Goal: Task Accomplishment & Management: Complete application form

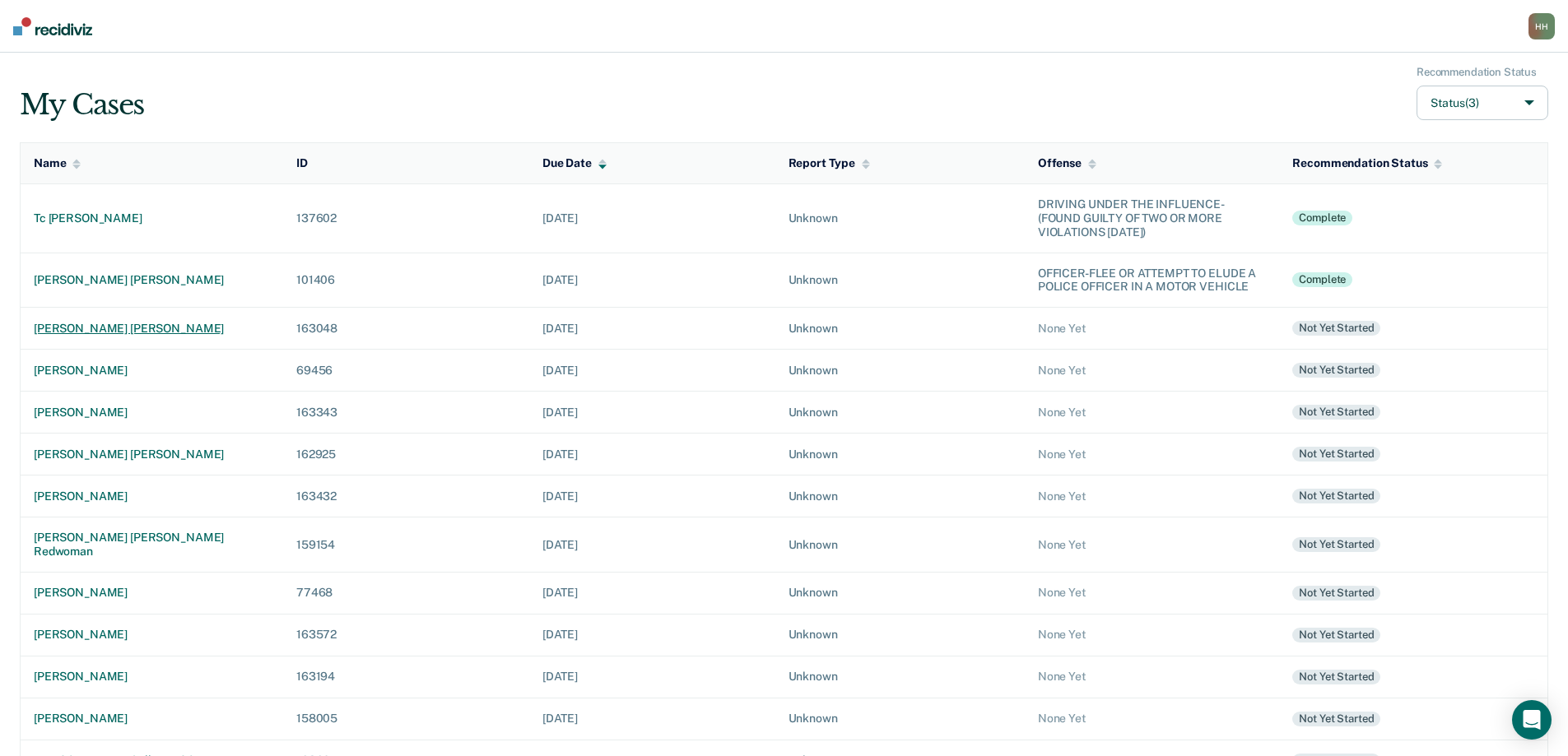
click at [110, 329] on div "[PERSON_NAME] [PERSON_NAME]" at bounding box center [152, 328] width 236 height 14
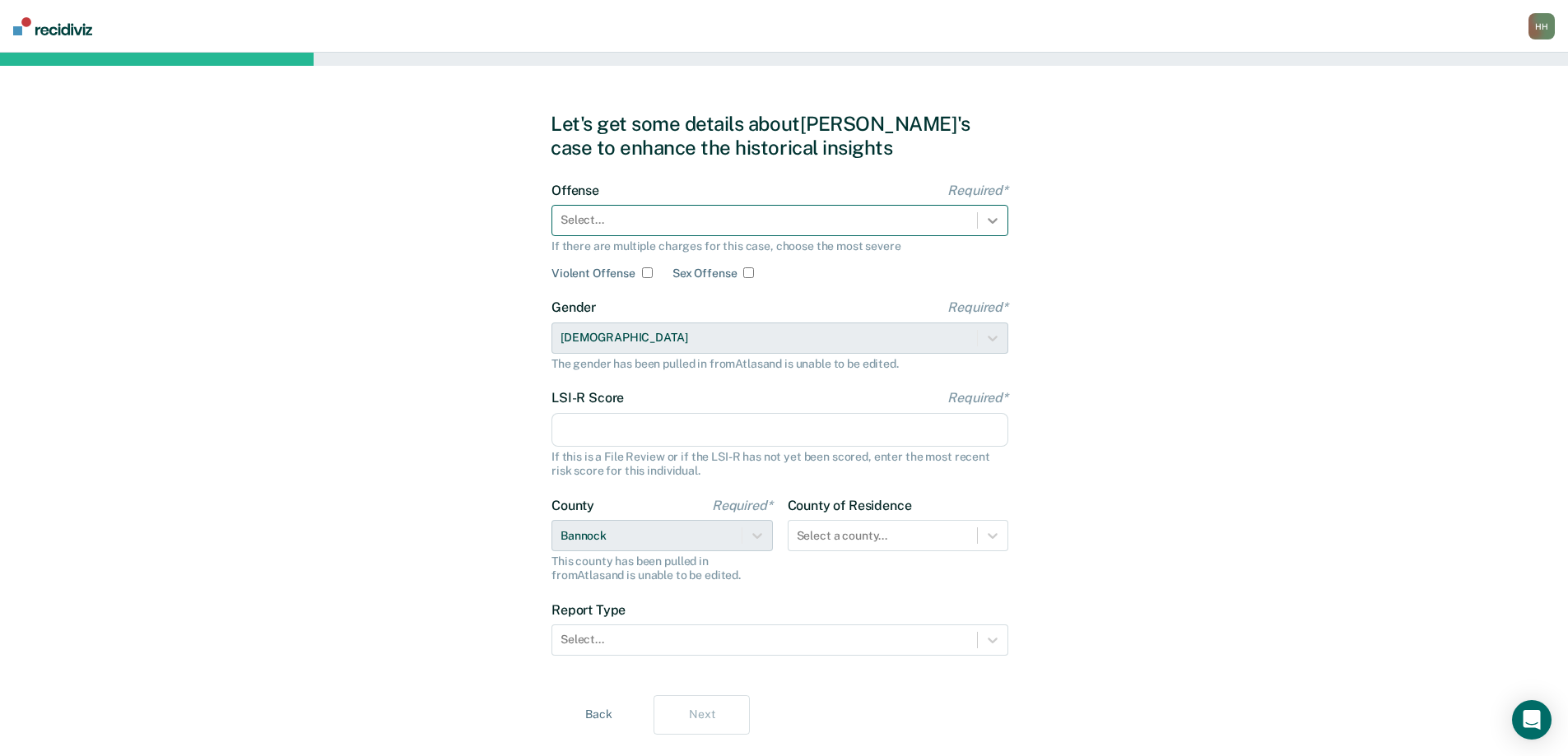
click at [989, 220] on icon at bounding box center [992, 221] width 10 height 6
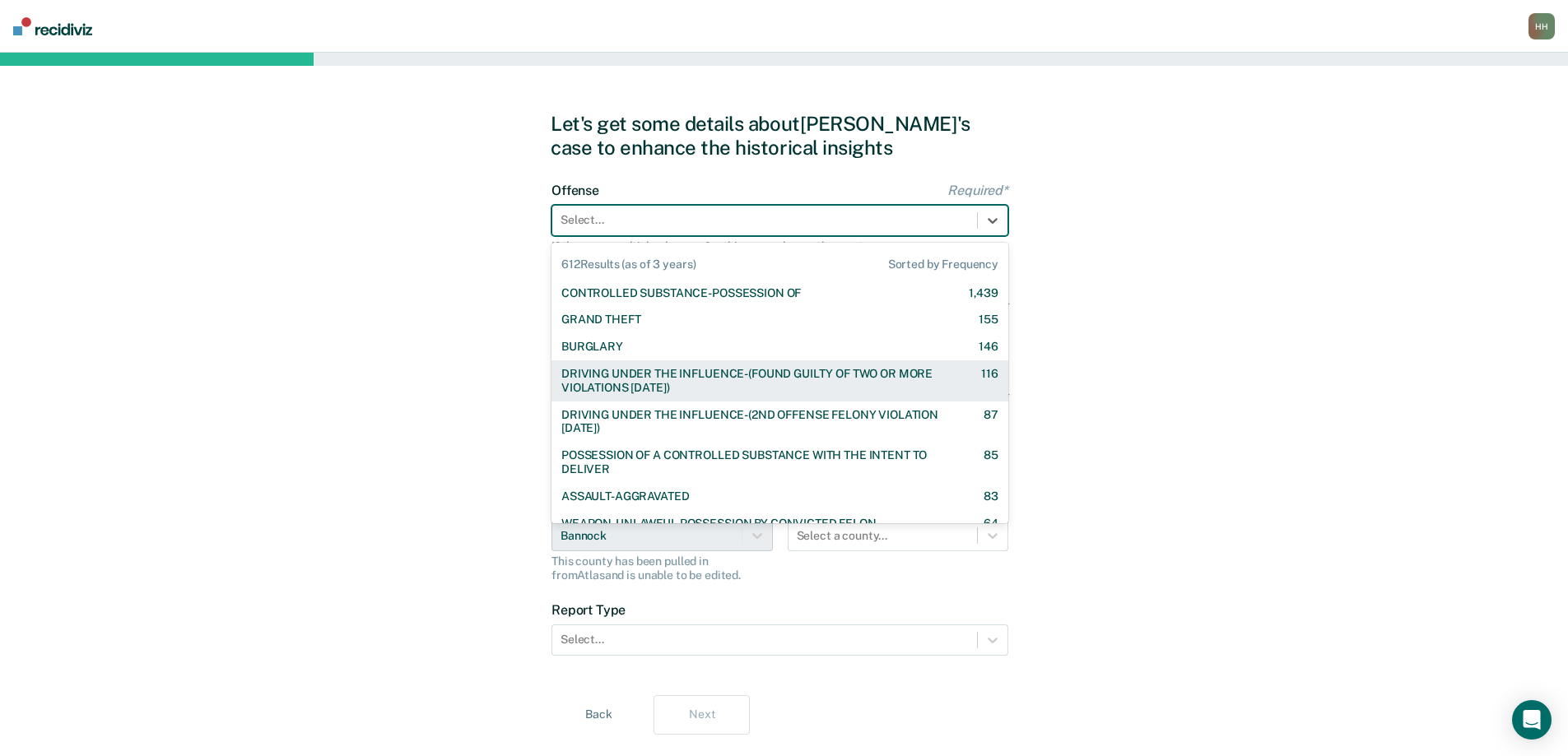
click at [802, 372] on div "DRIVING UNDER THE INFLUENCE-(FOUND GUILTY OF TWO OR MORE VIOLATIONS [DATE])" at bounding box center [757, 381] width 391 height 28
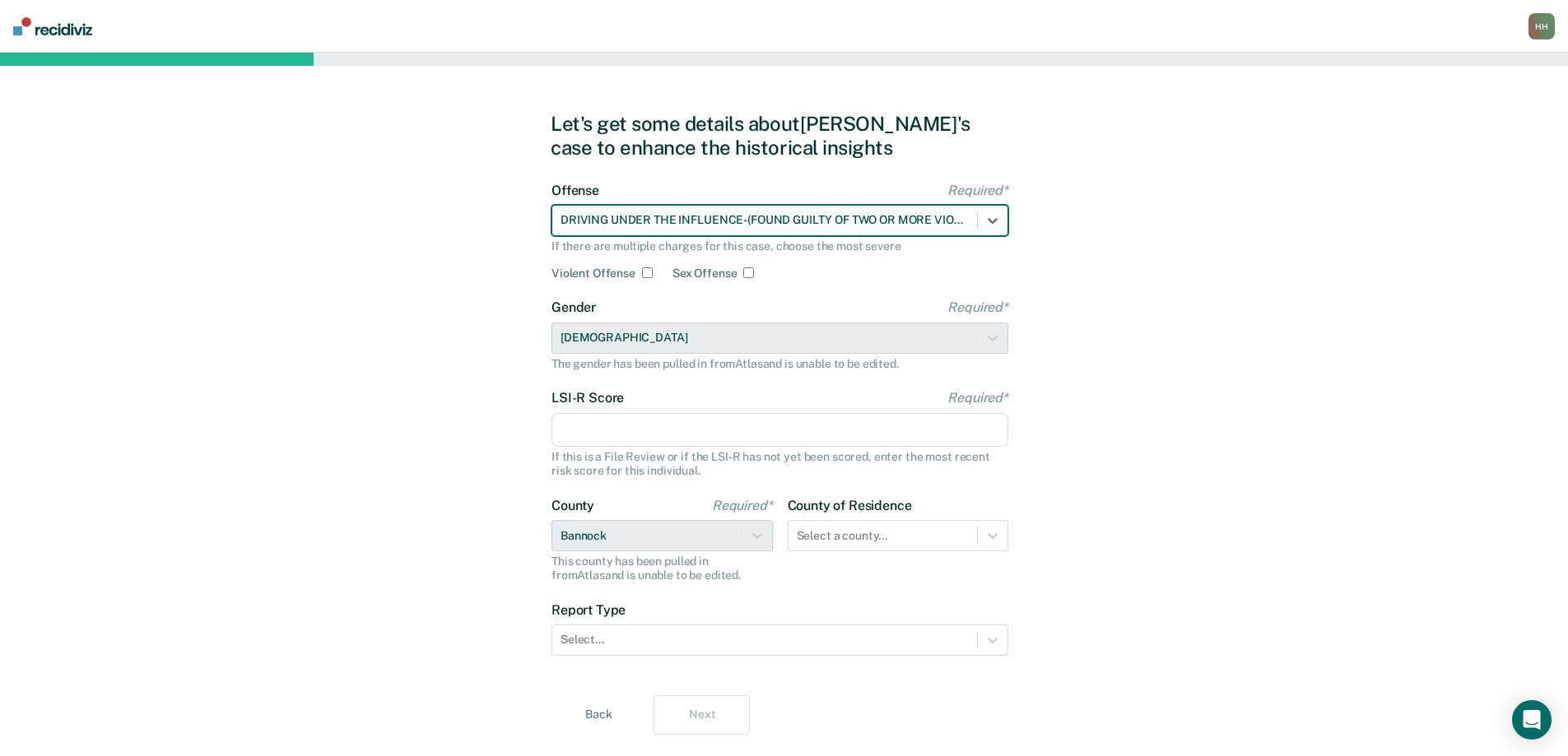
click at [598, 427] on input "LSI-R Score Required*" at bounding box center [780, 429] width 457 height 35
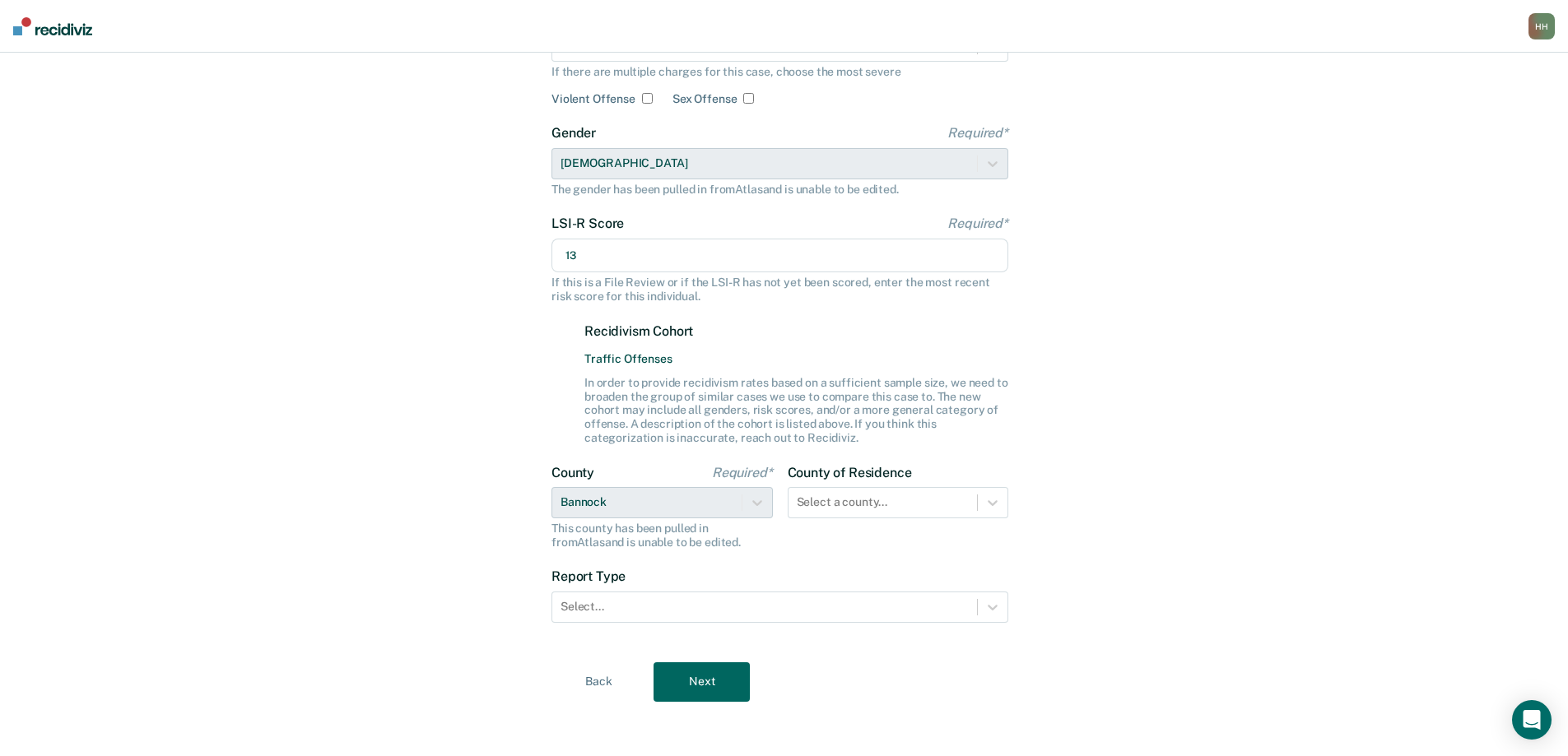
scroll to position [180, 0]
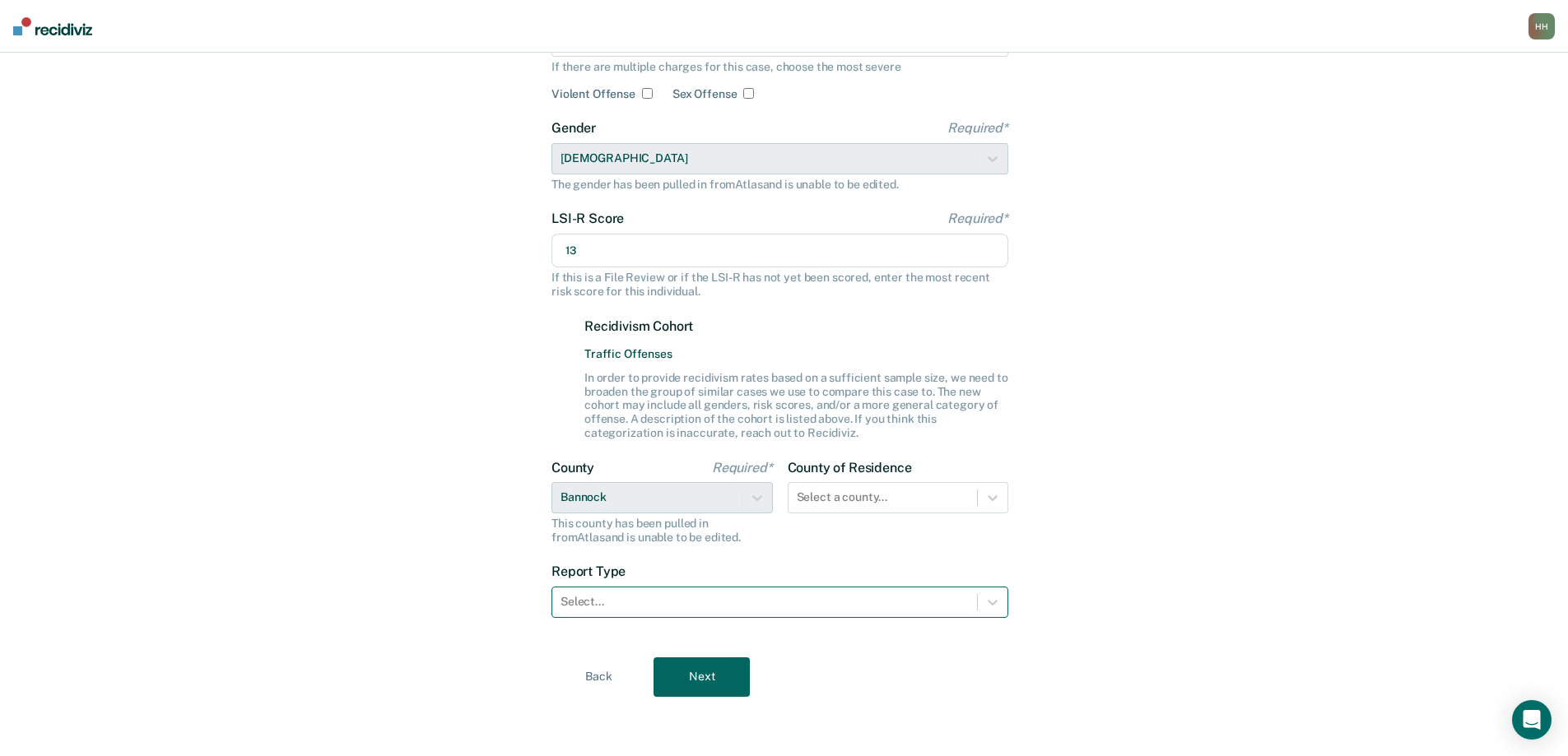
type input "13"
click at [597, 603] on div at bounding box center [765, 602] width 408 height 17
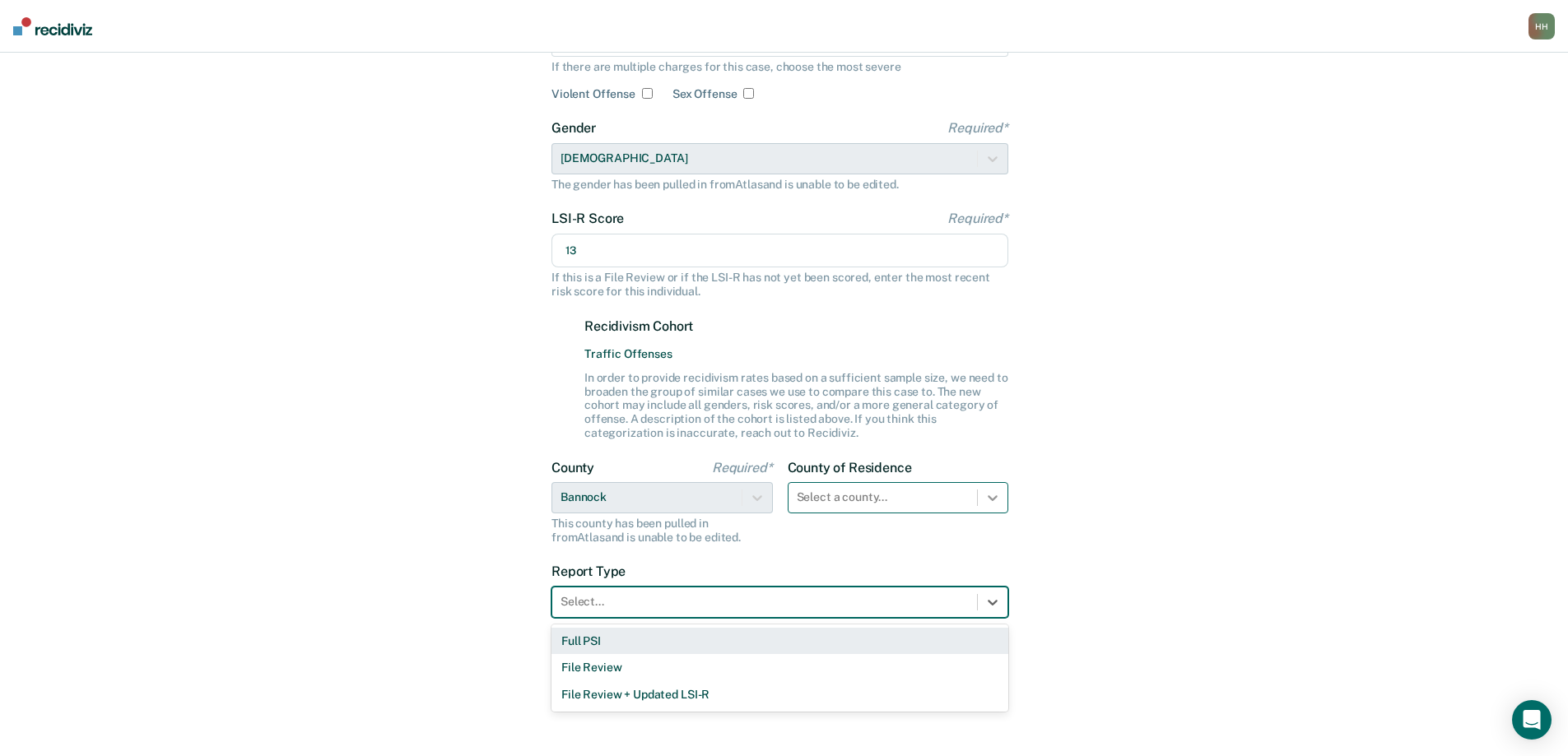
click at [991, 495] on div at bounding box center [993, 498] width 30 height 30
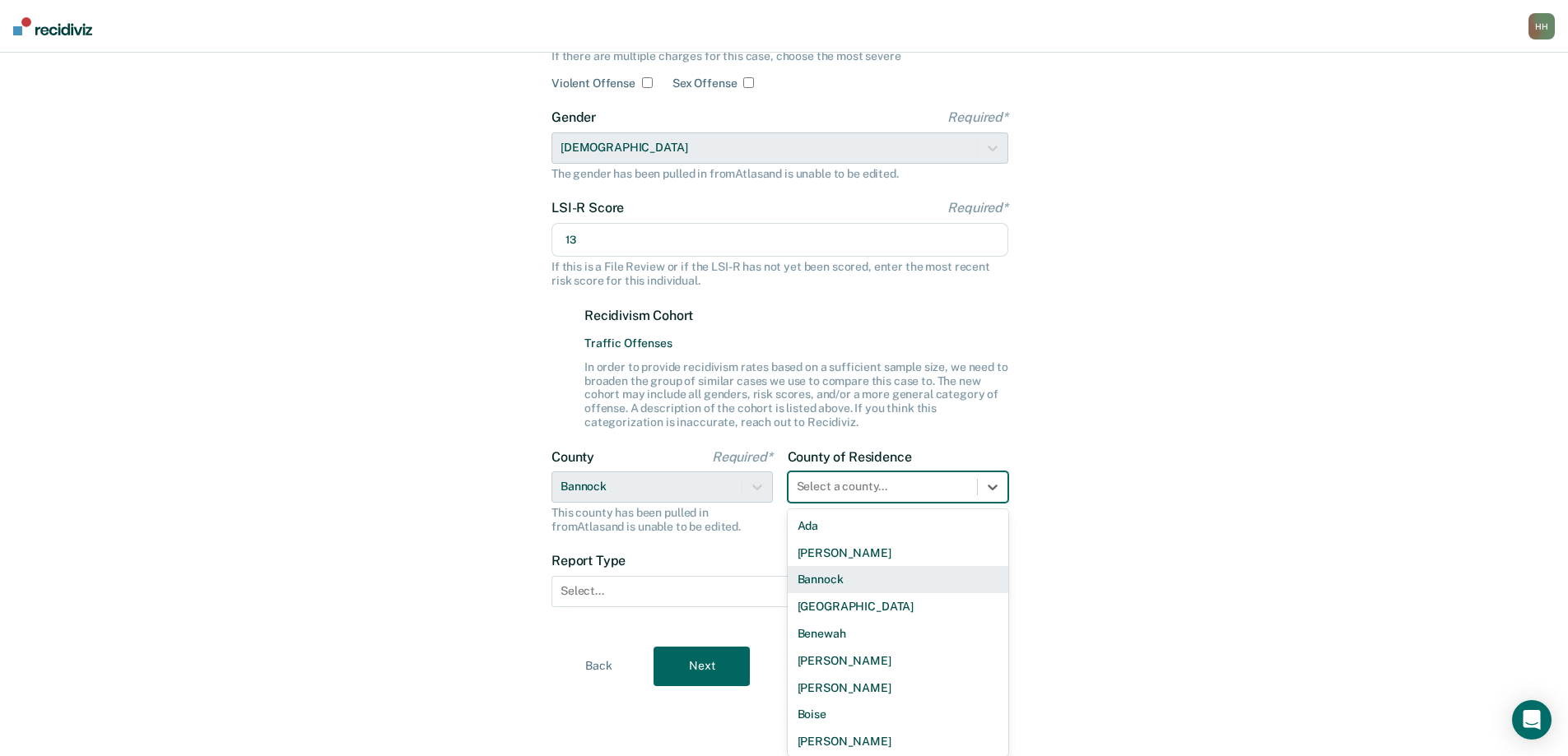
click at [875, 581] on div "Bannock" at bounding box center [899, 579] width 222 height 27
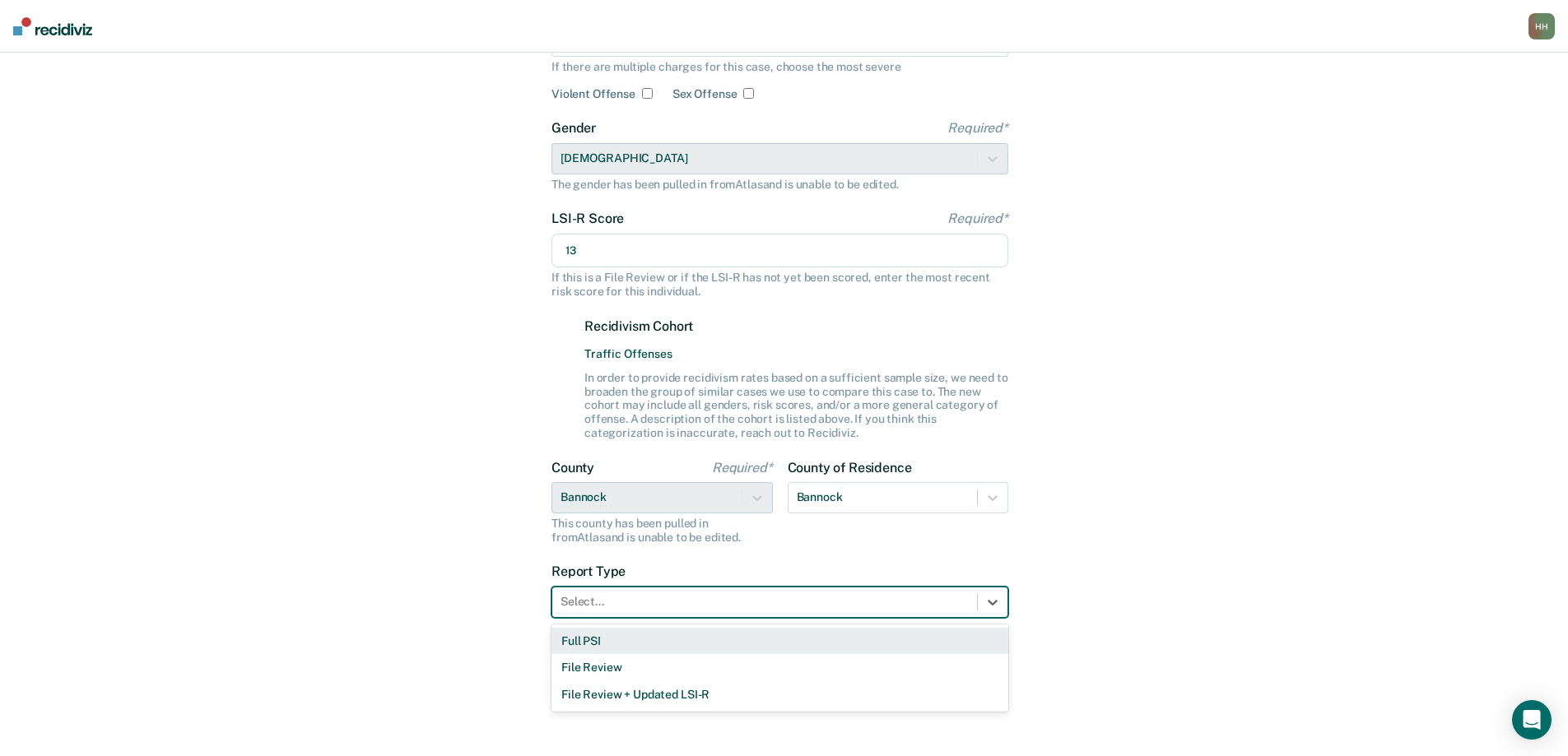
click at [582, 599] on div at bounding box center [765, 602] width 408 height 17
click at [587, 640] on div "Full PSI" at bounding box center [780, 641] width 457 height 27
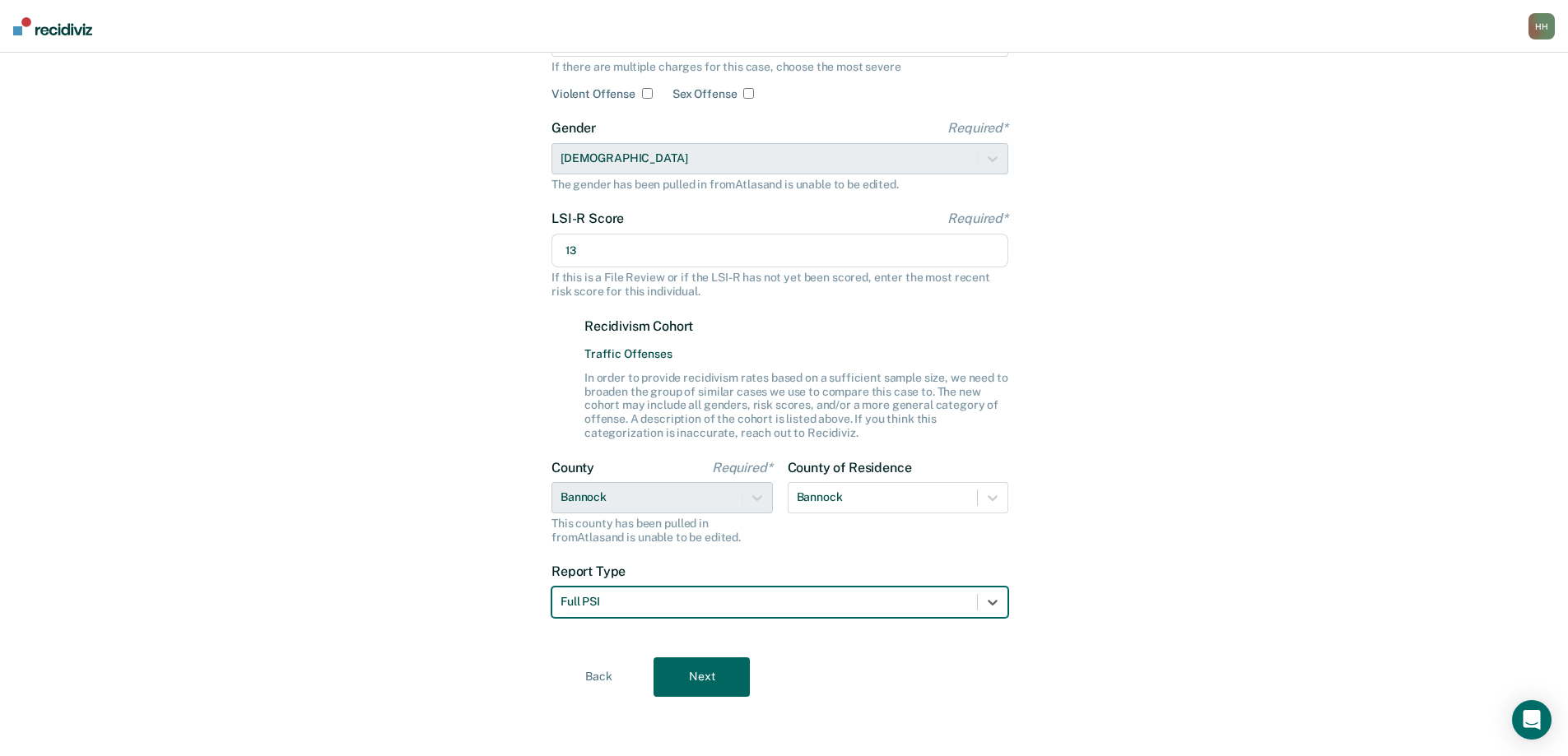
click at [699, 677] on button "Next" at bounding box center [701, 677] width 96 height 39
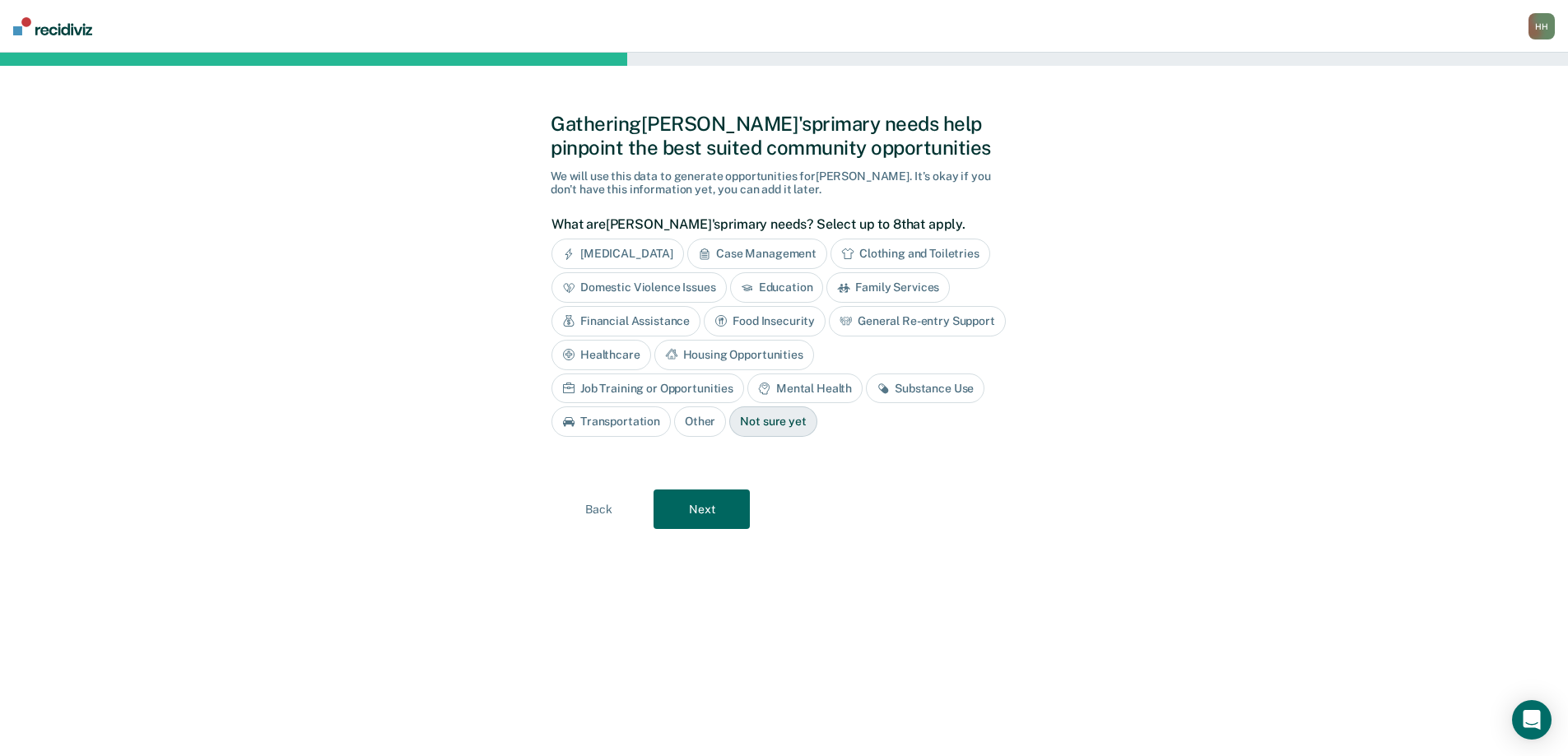
scroll to position [0, 0]
click at [872, 385] on div "Substance Use" at bounding box center [931, 388] width 119 height 31
click at [721, 513] on button "Next" at bounding box center [708, 509] width 96 height 39
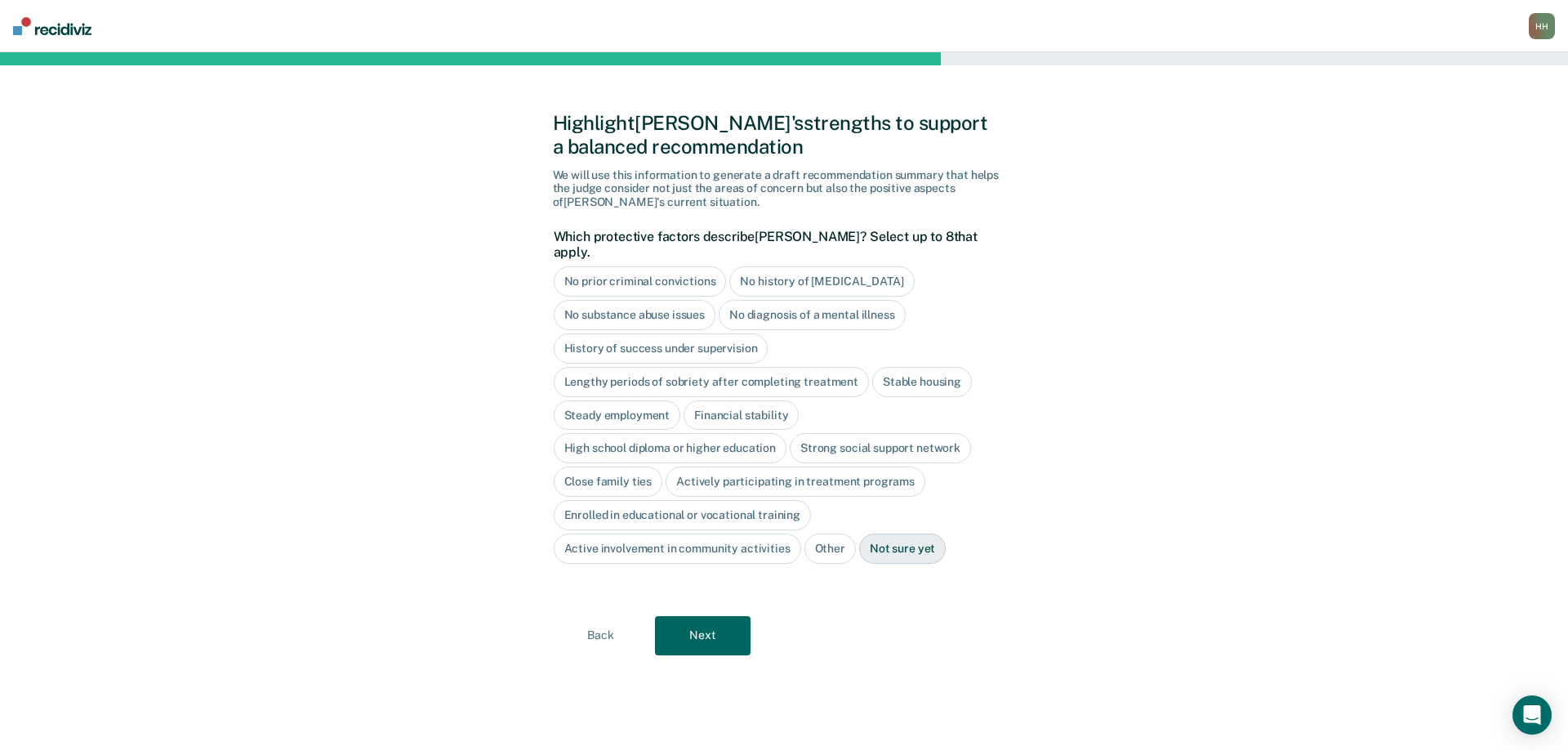
click at [771, 267] on div "No history of [MEDICAL_DATA]" at bounding box center [821, 282] width 185 height 31
click at [686, 301] on div "No substance abuse issues" at bounding box center [634, 315] width 163 height 31
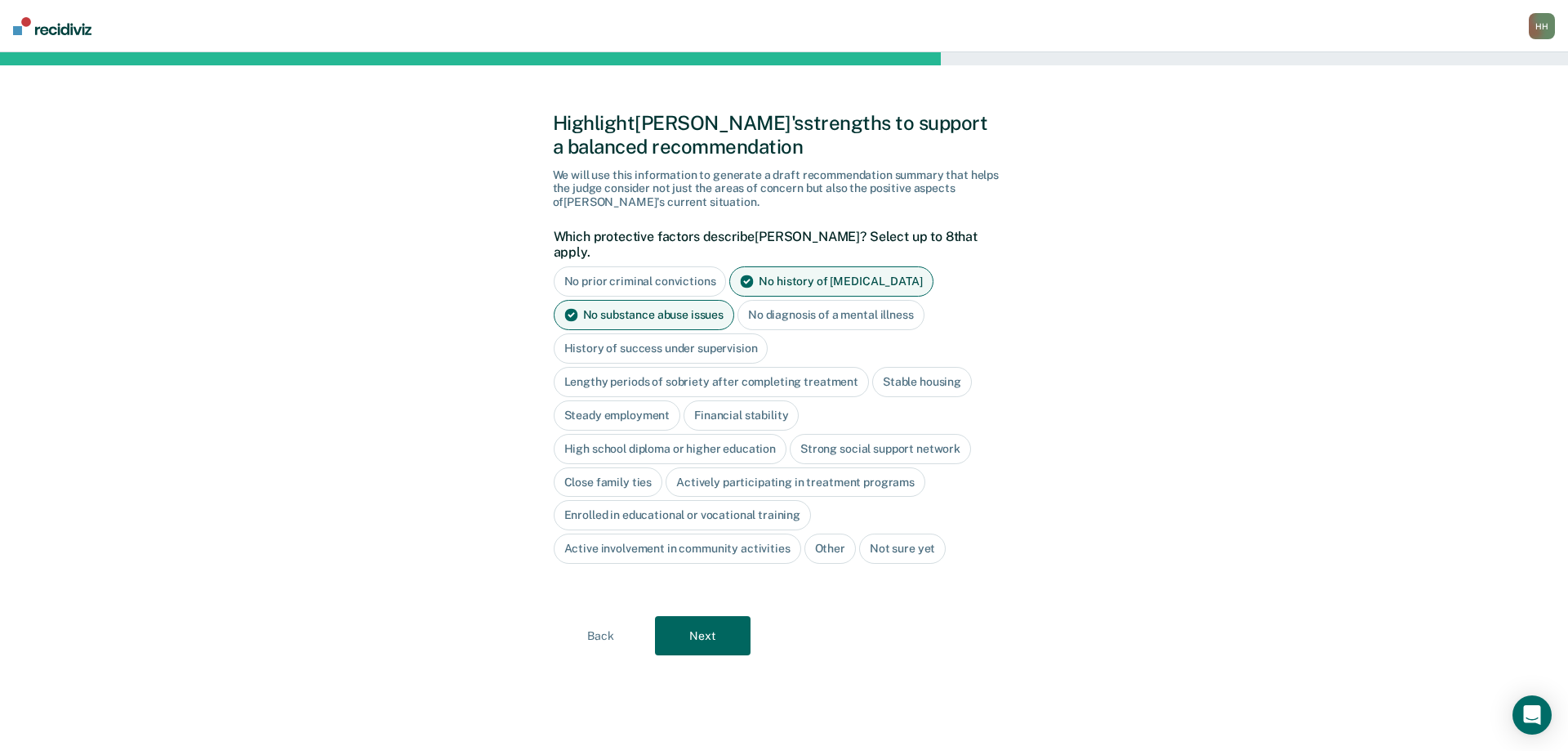
click at [791, 300] on div "No diagnosis of a mental illness" at bounding box center [830, 315] width 187 height 31
click at [654, 401] on div "Steady employment" at bounding box center [617, 415] width 127 height 31
click at [679, 434] on div "High school diploma or higher education" at bounding box center [671, 449] width 234 height 31
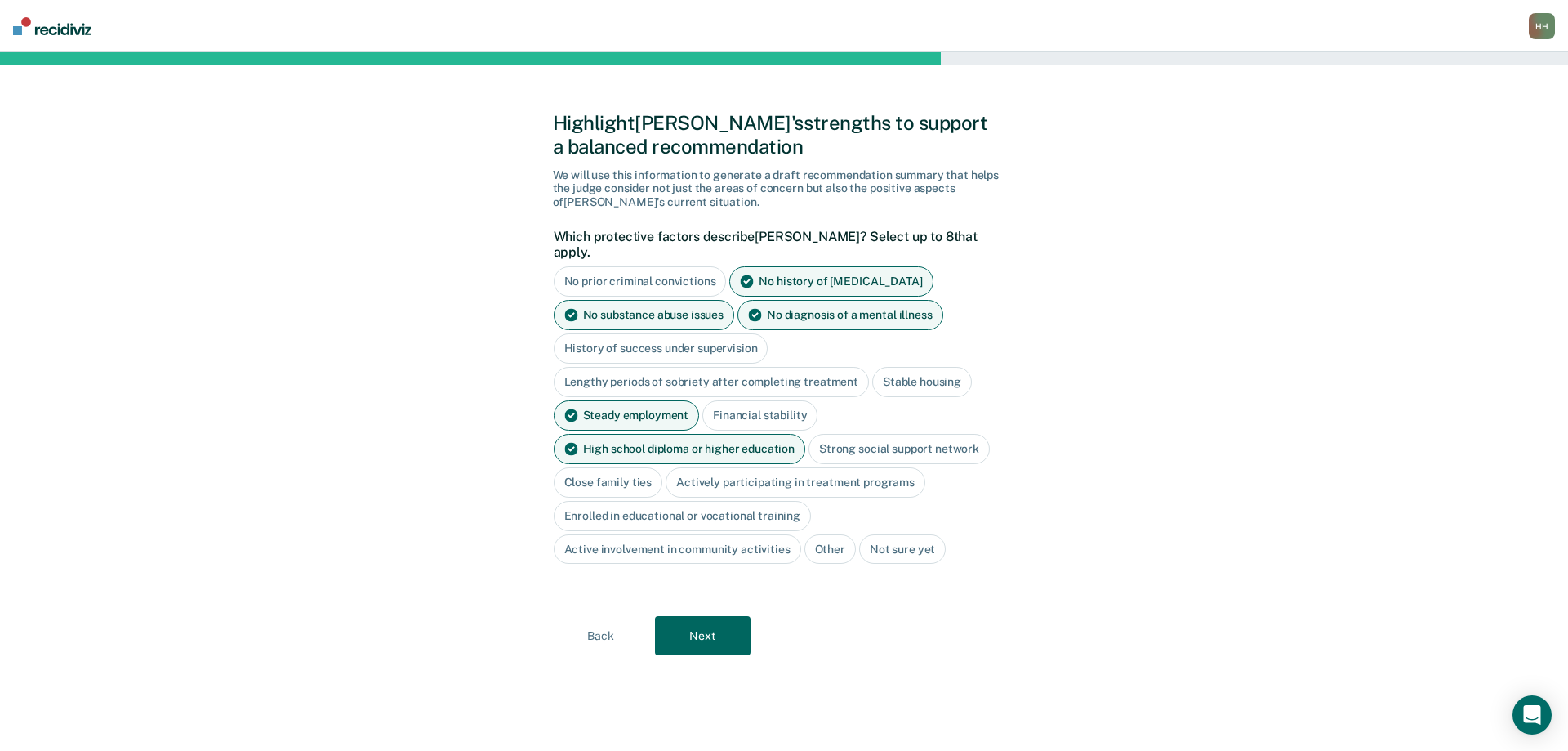
click at [786, 468] on div "Actively participating in treatment programs" at bounding box center [796, 482] width 260 height 31
click at [719, 621] on button "Next" at bounding box center [702, 637] width 96 height 39
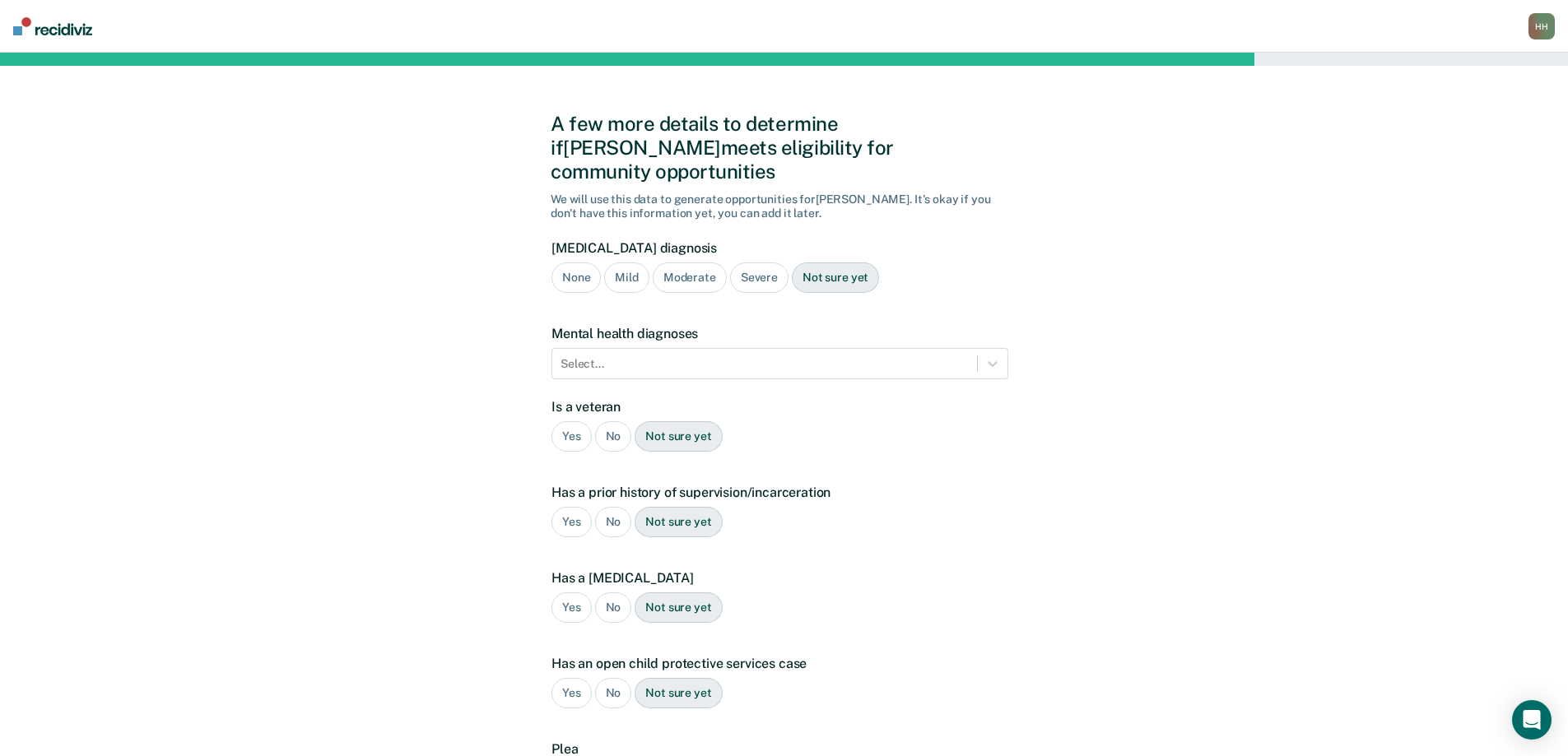
click at [623, 263] on div "Mild" at bounding box center [625, 278] width 44 height 31
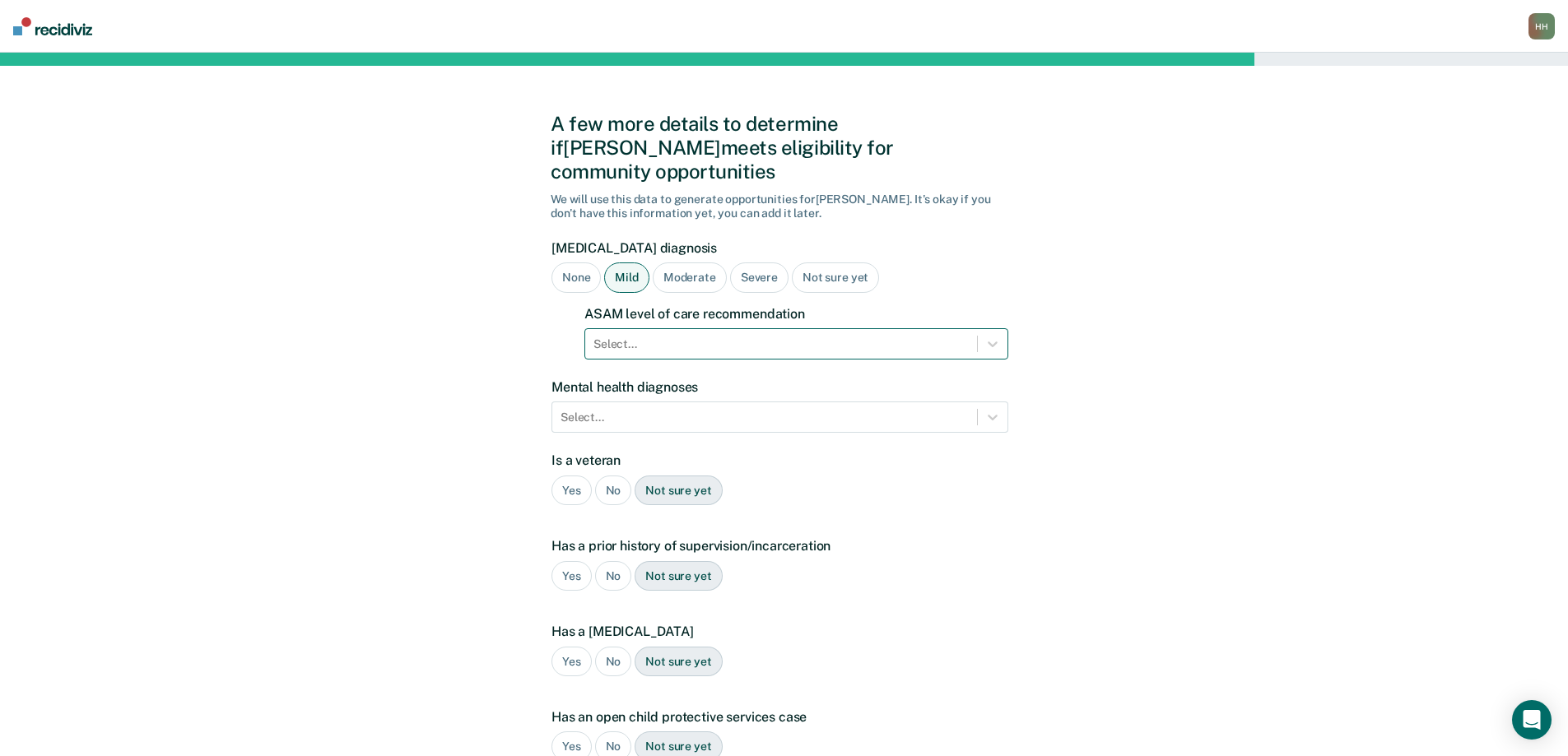
click at [633, 336] on div at bounding box center [781, 344] width 375 height 17
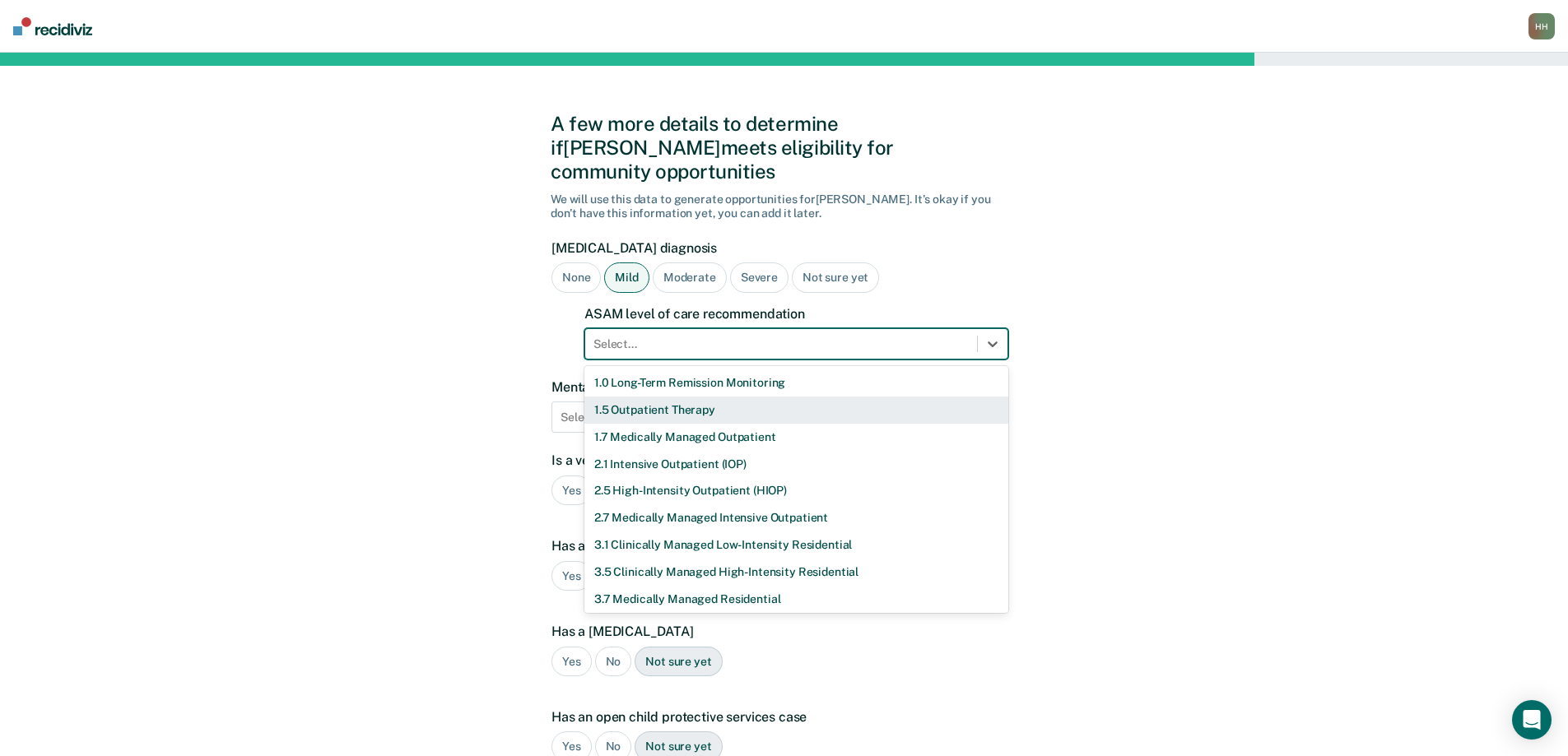
click at [645, 397] on div "1.5 Outpatient Therapy" at bounding box center [796, 410] width 424 height 27
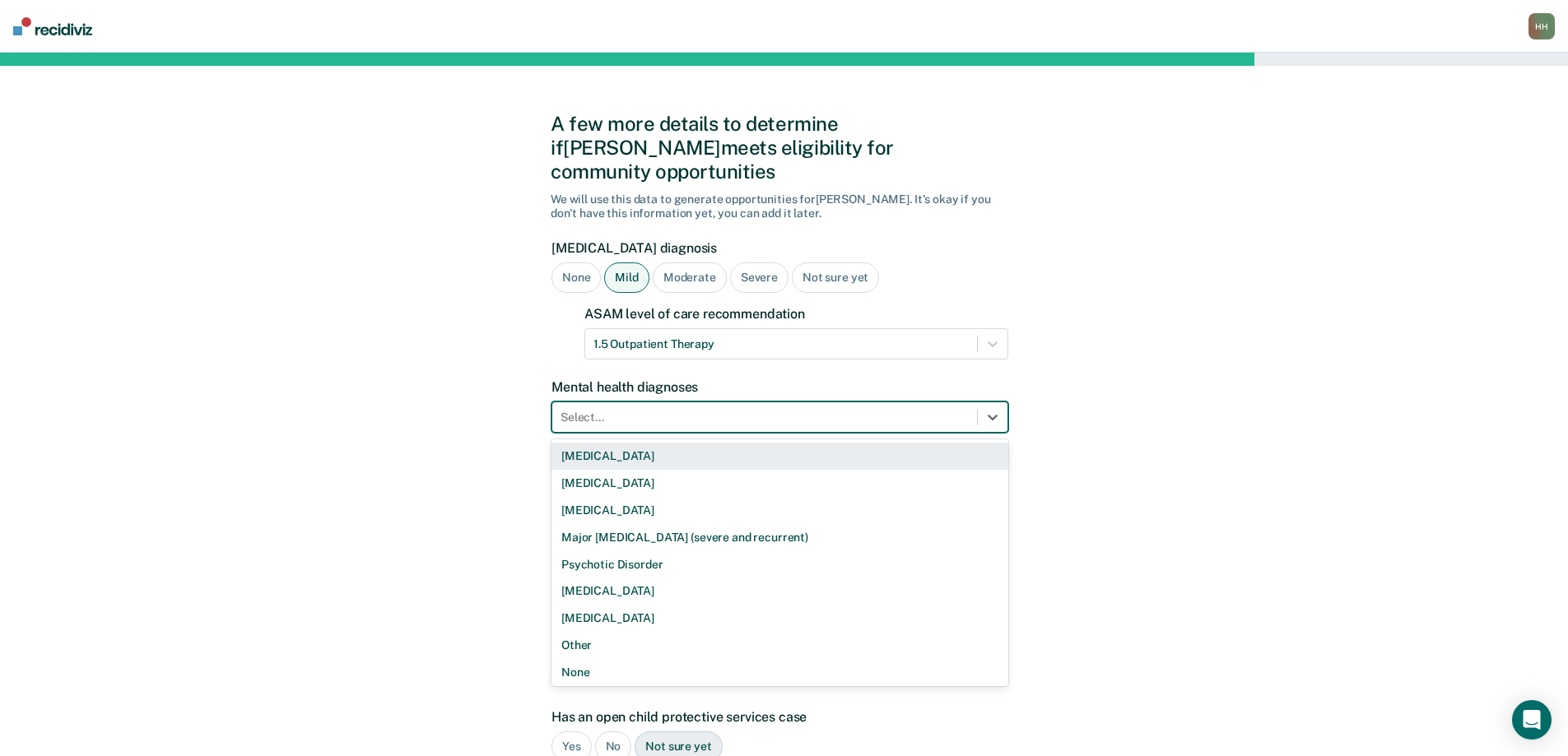
click at [645, 409] on div at bounding box center [765, 417] width 408 height 17
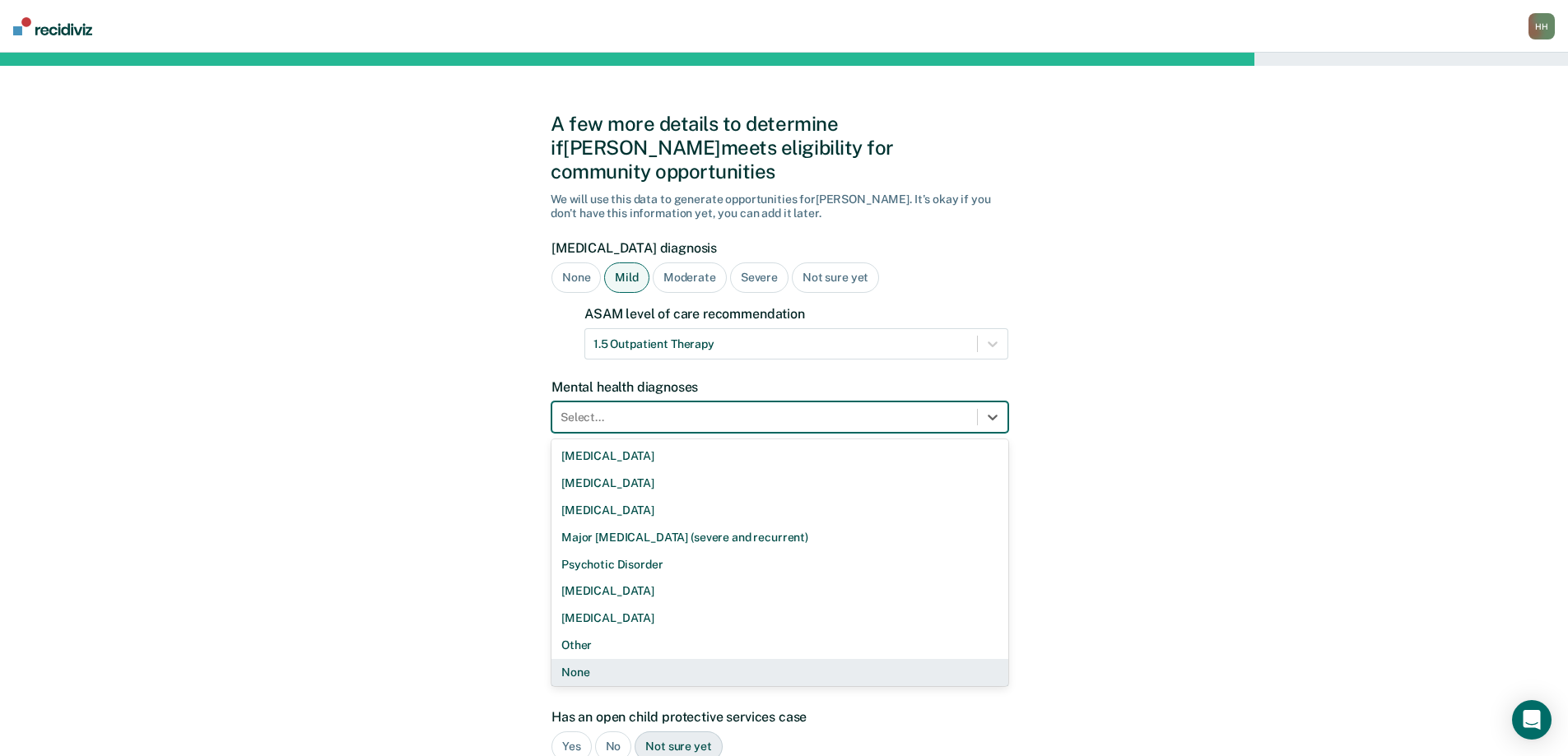
click at [637, 659] on div "None" at bounding box center [780, 672] width 457 height 27
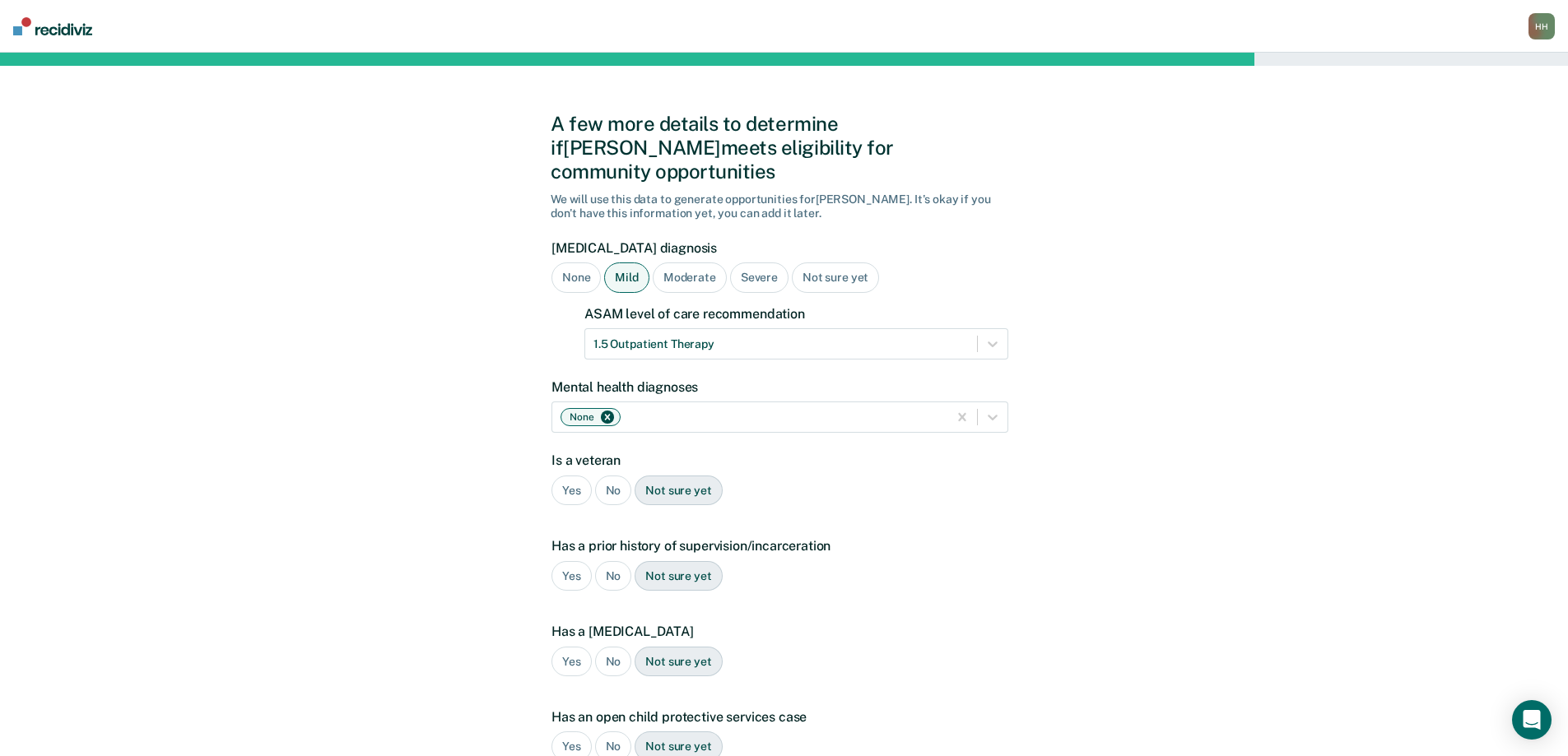
click at [615, 475] on div "No" at bounding box center [614, 490] width 37 height 31
click at [575, 561] on div "Yes" at bounding box center [571, 576] width 40 height 31
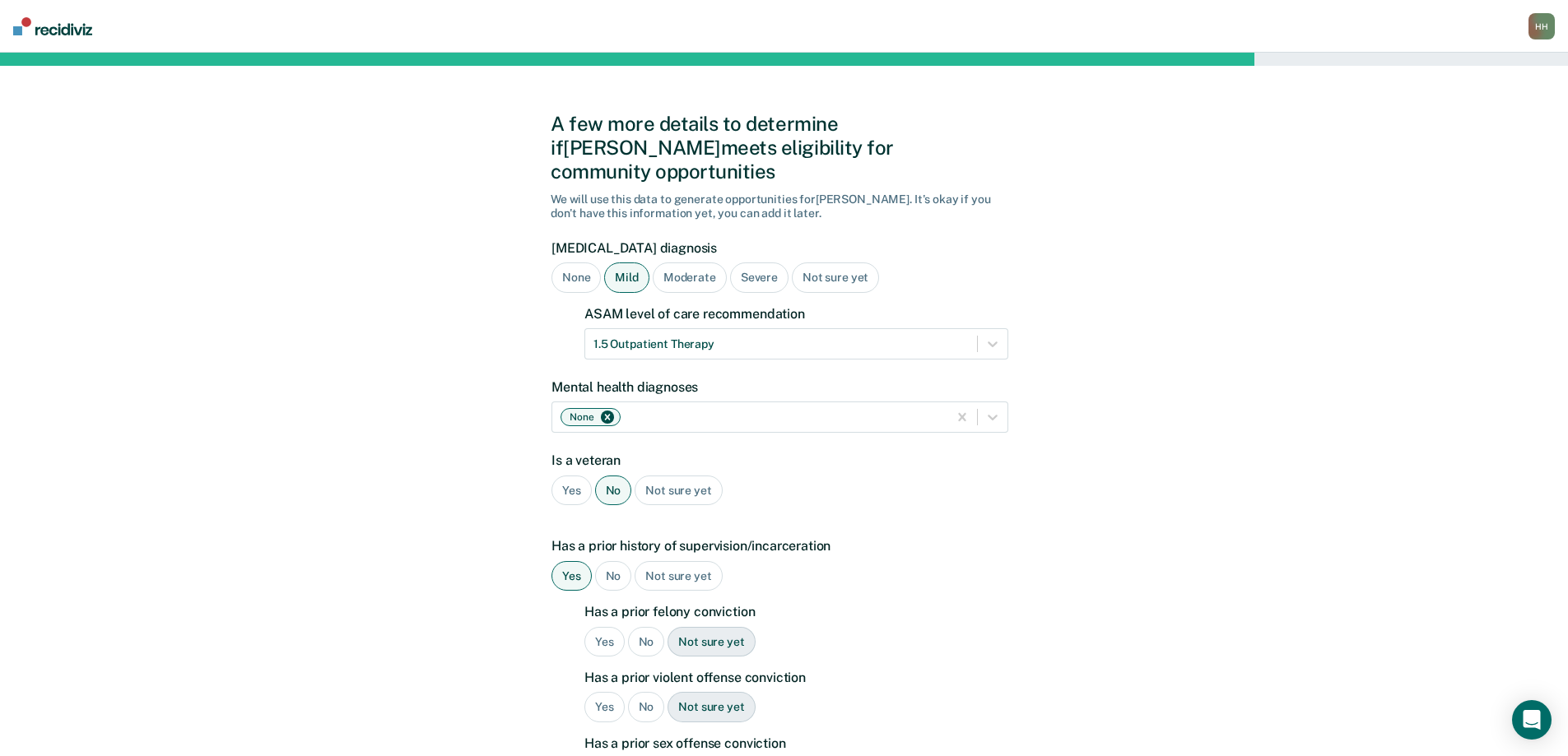
click at [645, 627] on div "No" at bounding box center [647, 642] width 37 height 31
click at [650, 692] on div "No" at bounding box center [647, 707] width 37 height 31
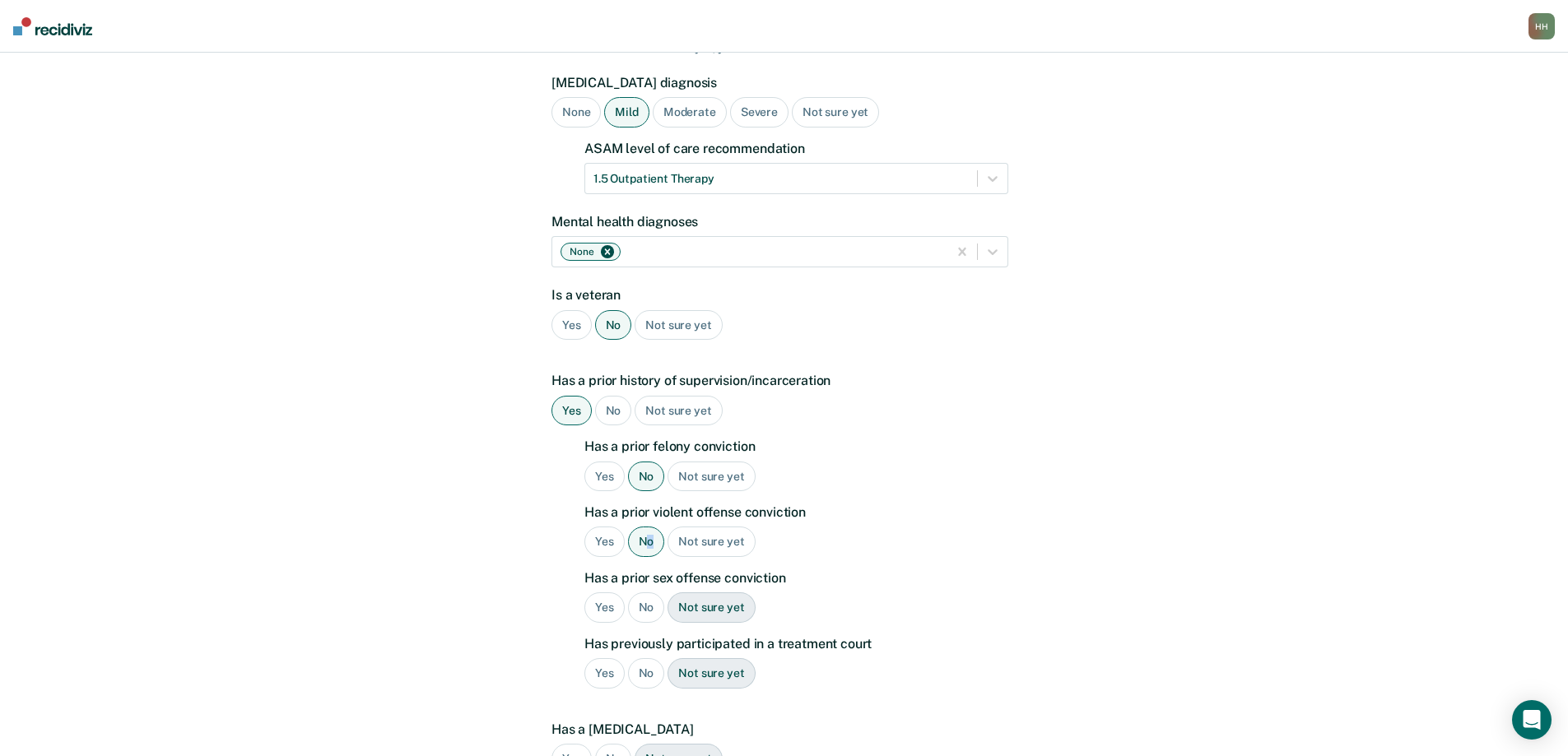
scroll to position [247, 0]
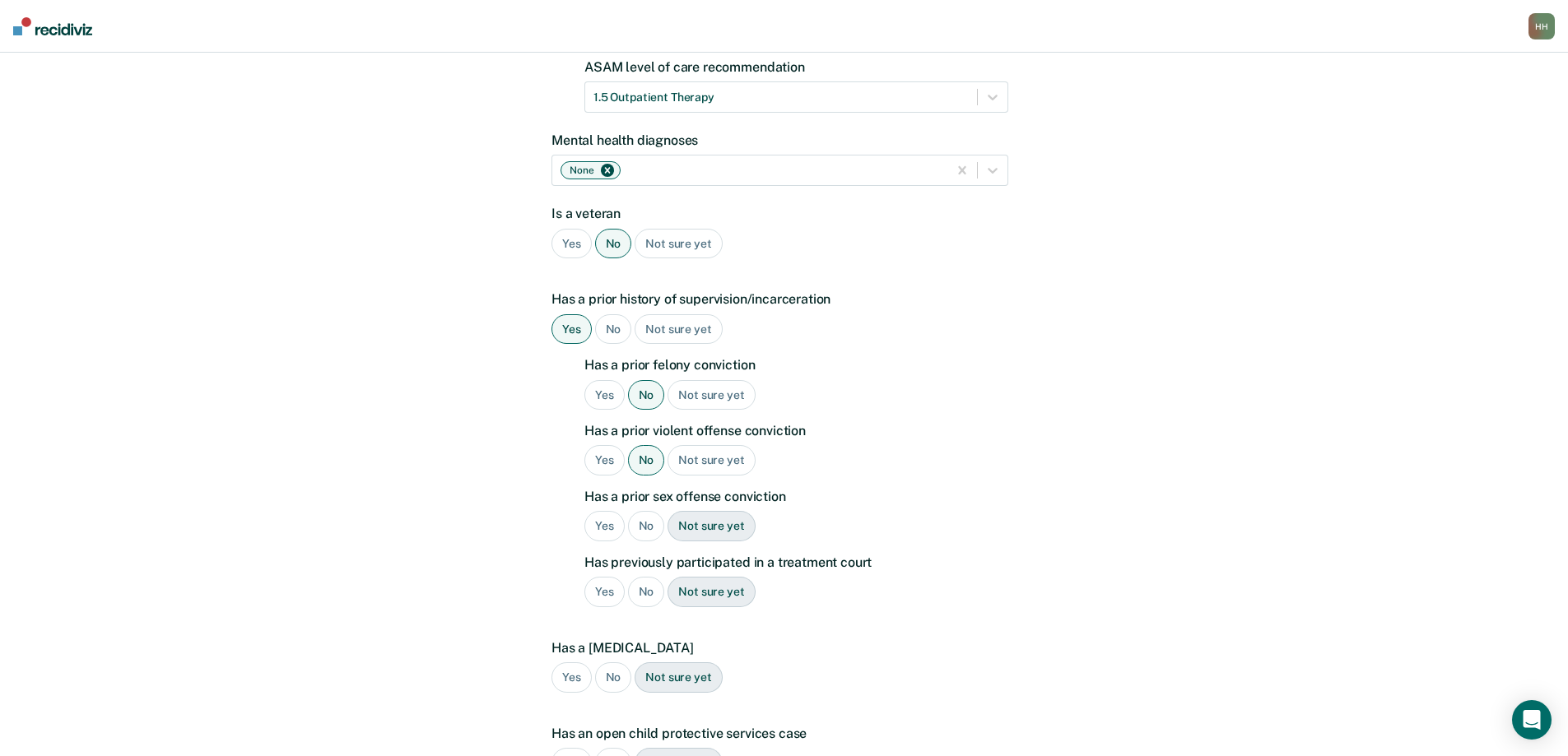
click at [645, 511] on div "No" at bounding box center [647, 526] width 37 height 31
click at [639, 576] on div "No" at bounding box center [647, 591] width 37 height 31
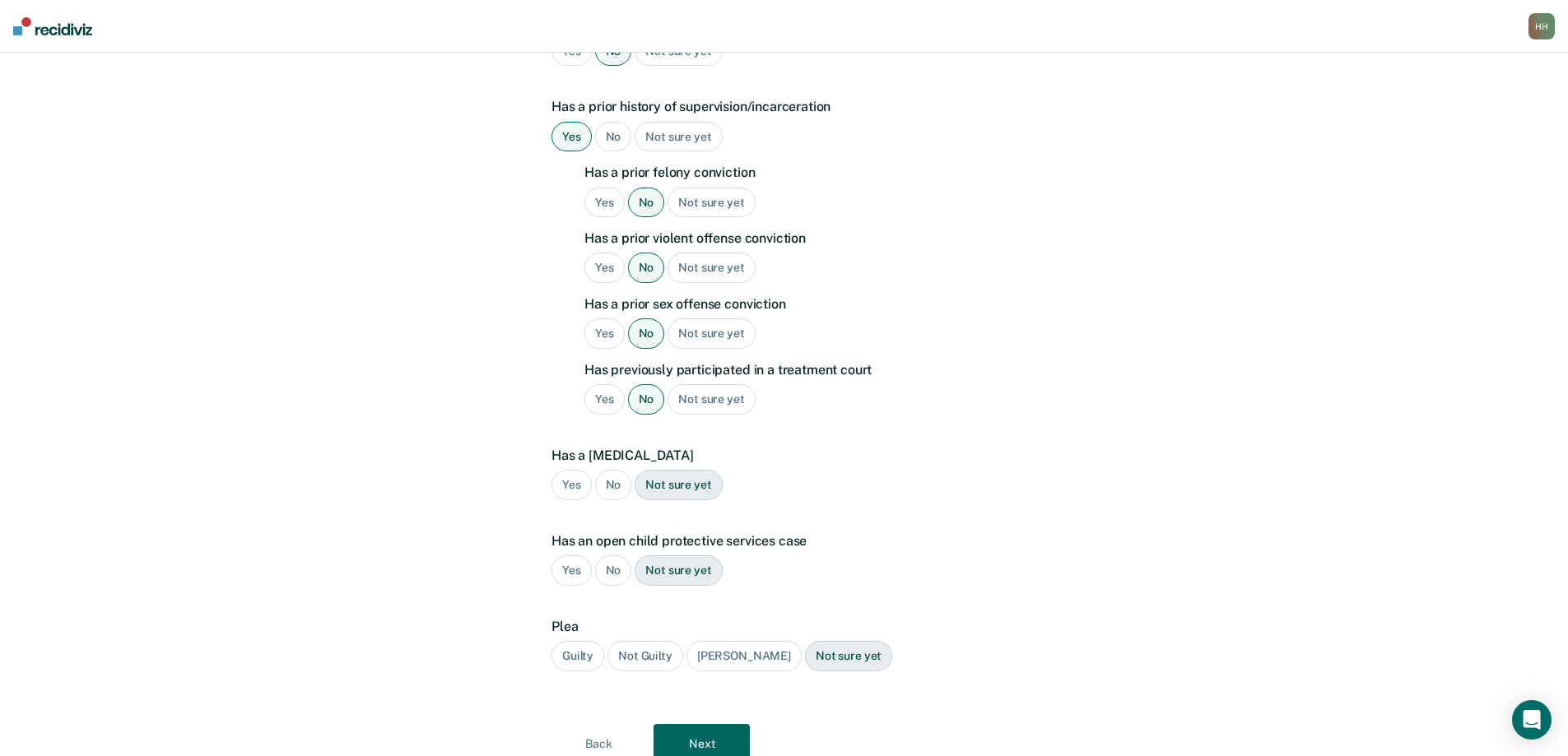
scroll to position [482, 0]
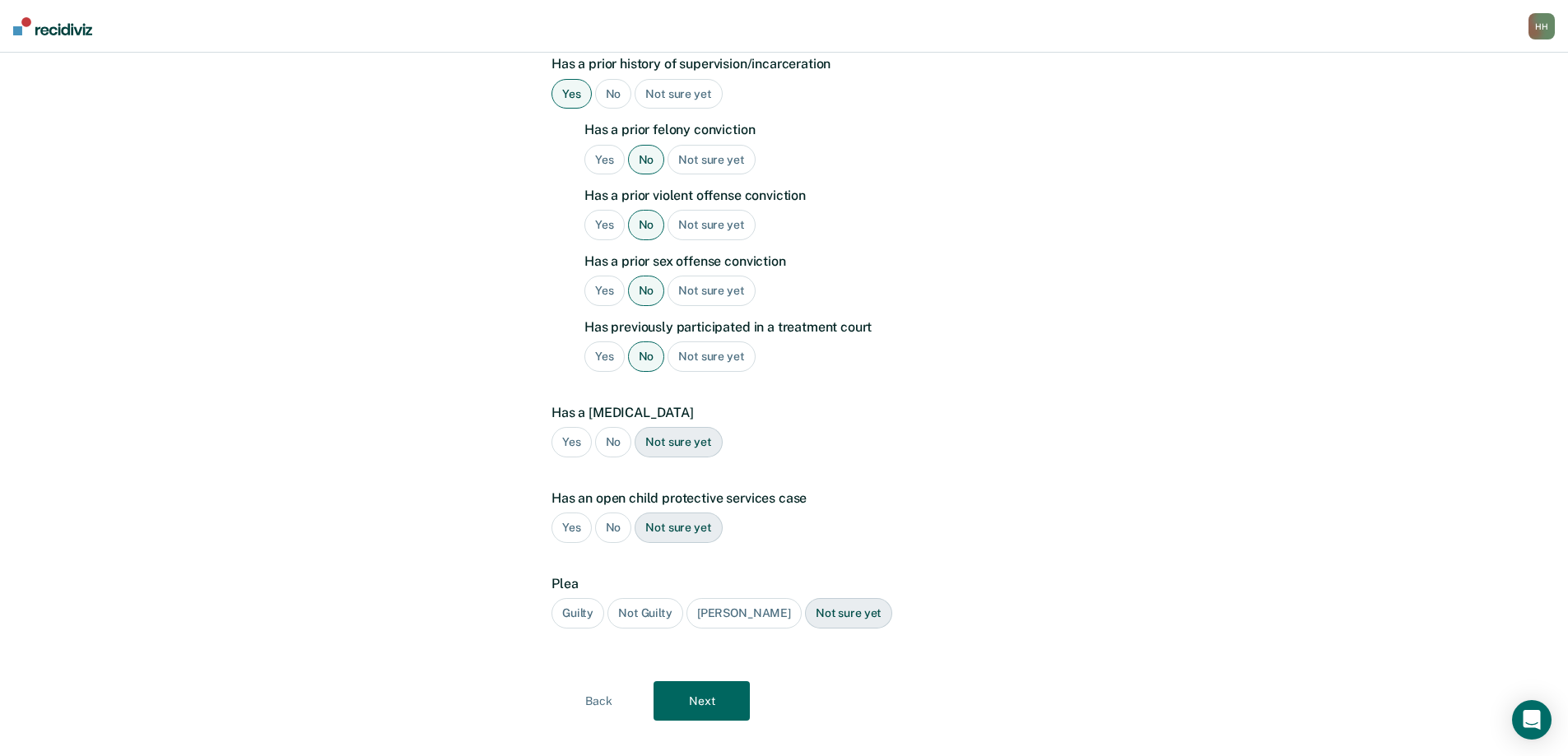
click at [611, 427] on div "No" at bounding box center [614, 442] width 37 height 31
click at [610, 513] on div "No" at bounding box center [614, 528] width 37 height 31
click at [573, 598] on div "Guilty" at bounding box center [578, 613] width 52 height 31
click at [696, 681] on button "Next" at bounding box center [701, 701] width 96 height 39
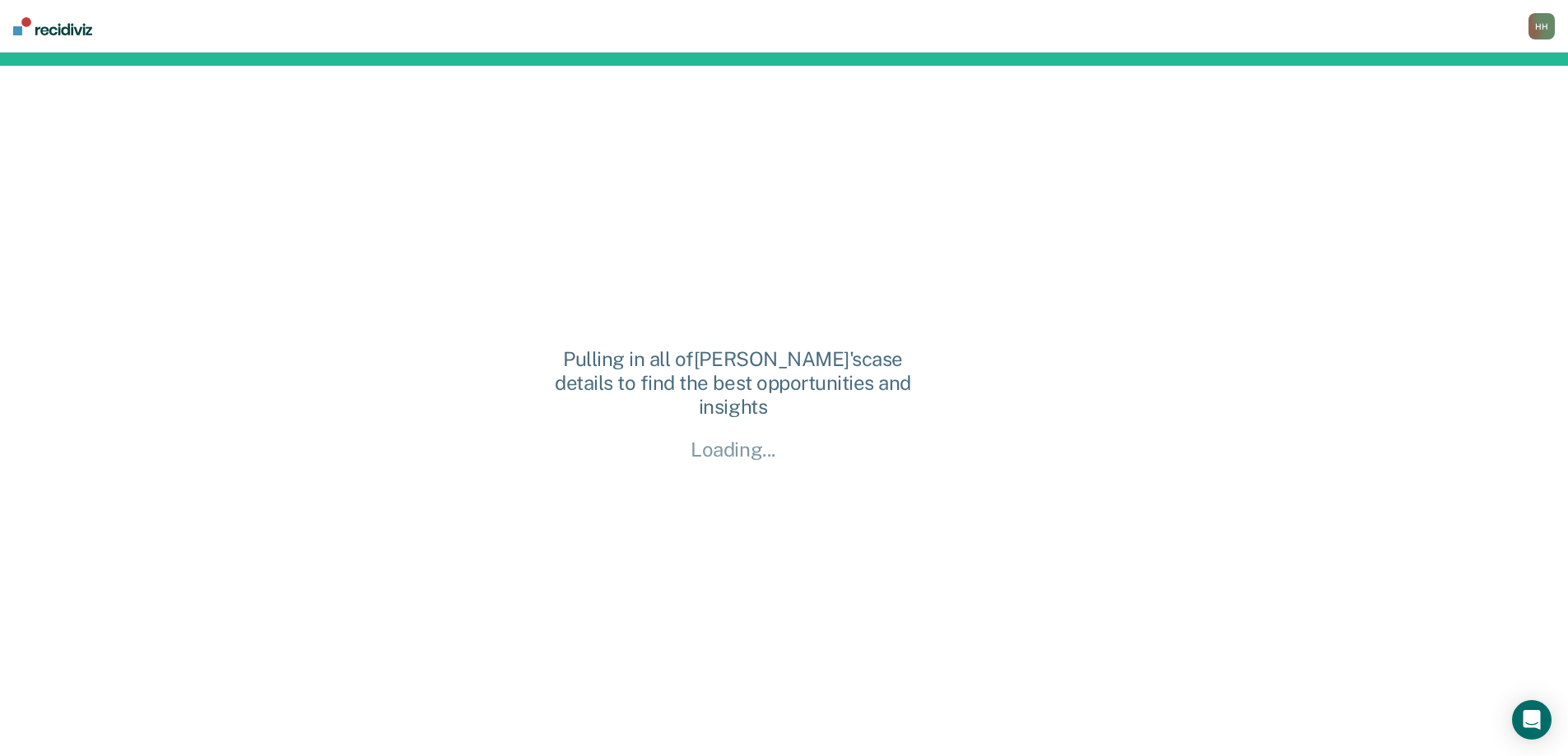
scroll to position [0, 0]
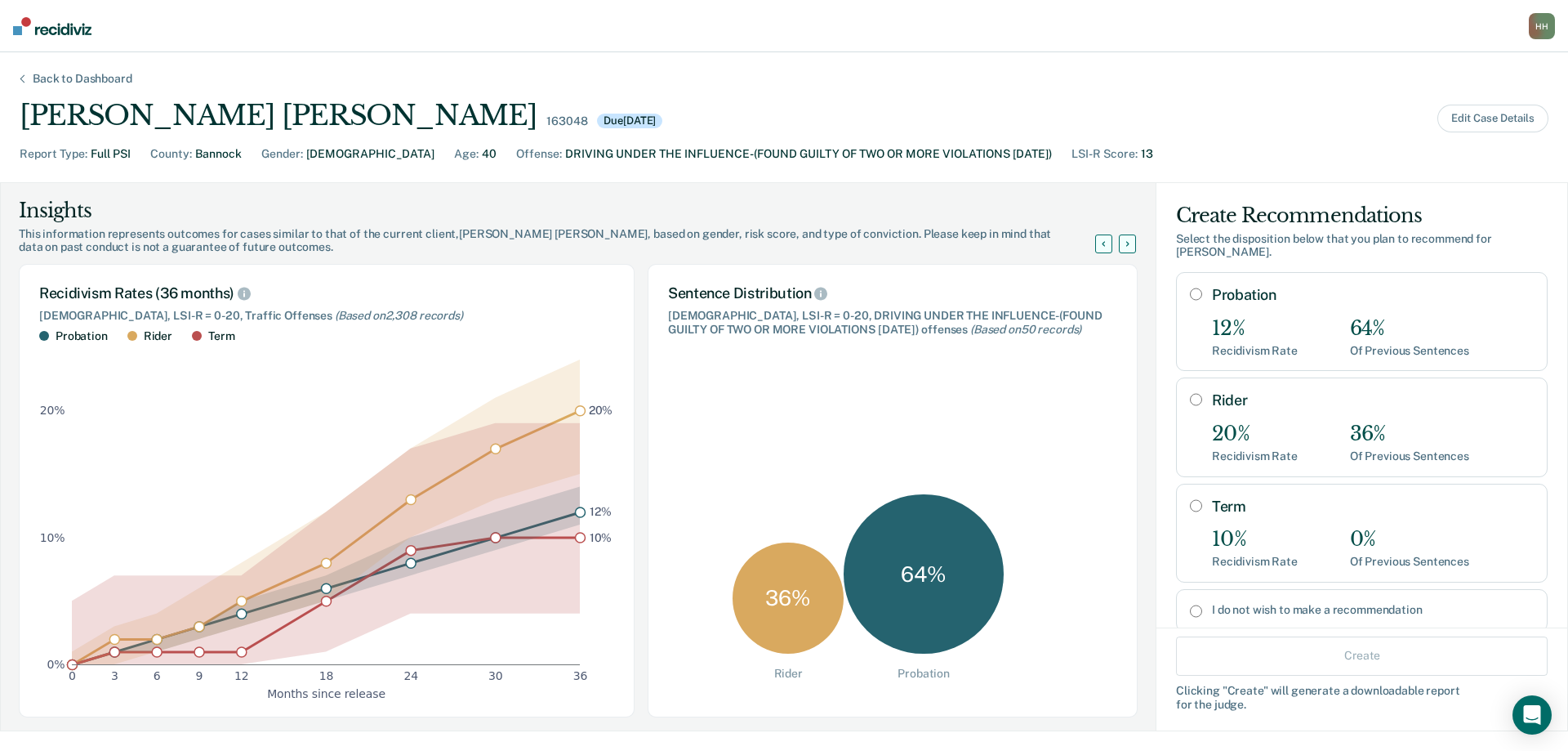
click at [1190, 295] on input "Probation" at bounding box center [1196, 295] width 12 height 13
radio input "true"
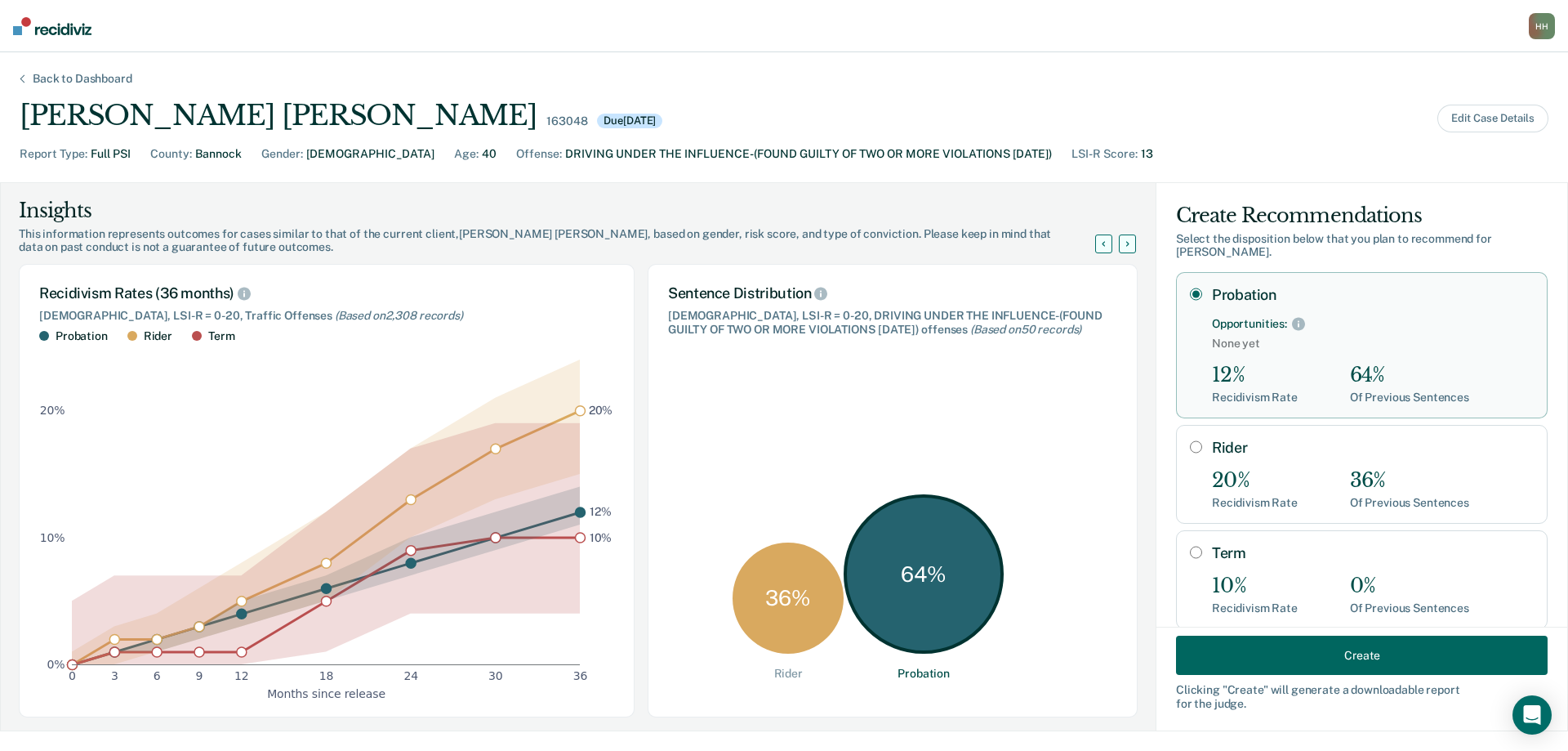
click at [1365, 653] on button "Create" at bounding box center [1362, 655] width 372 height 39
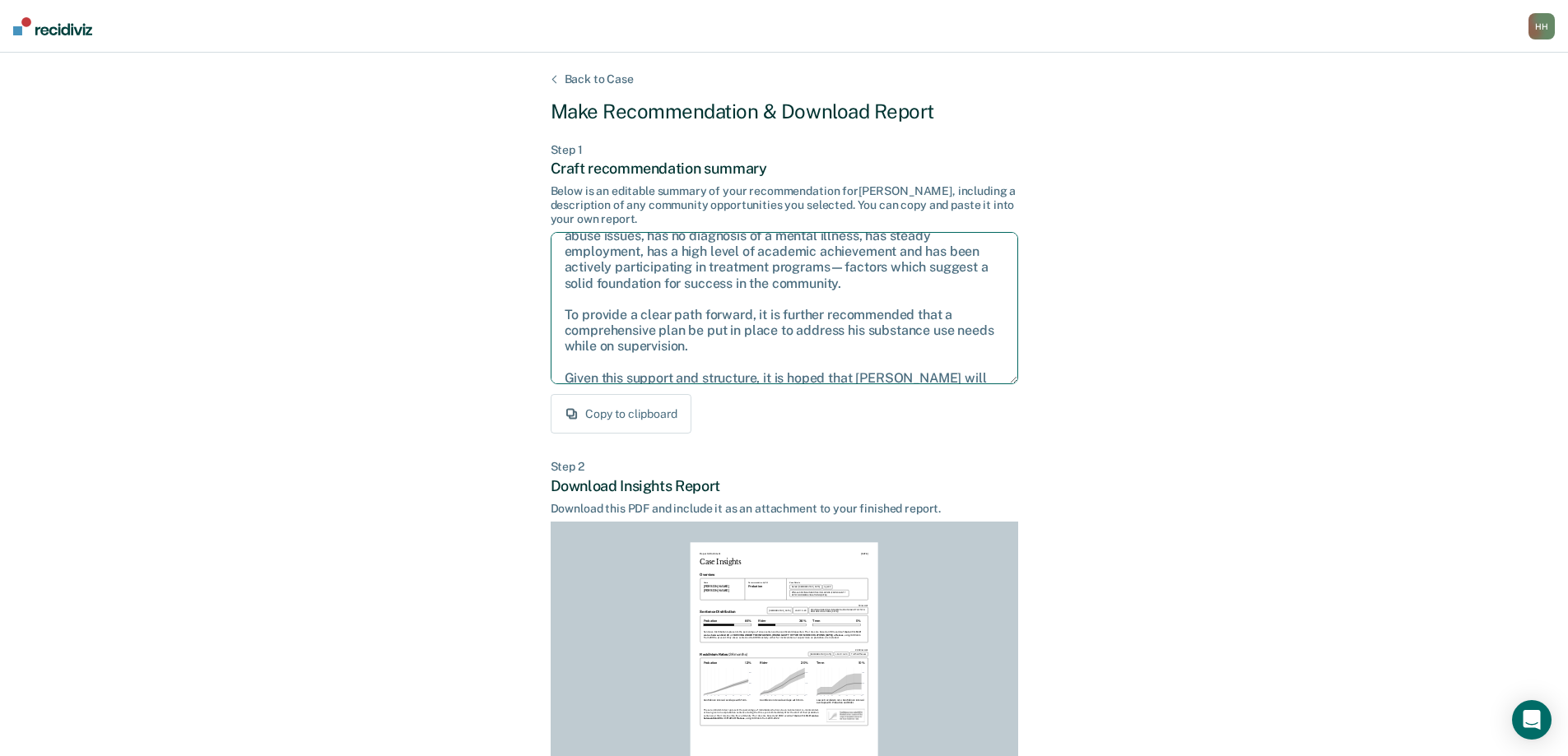
scroll to position [106, 0]
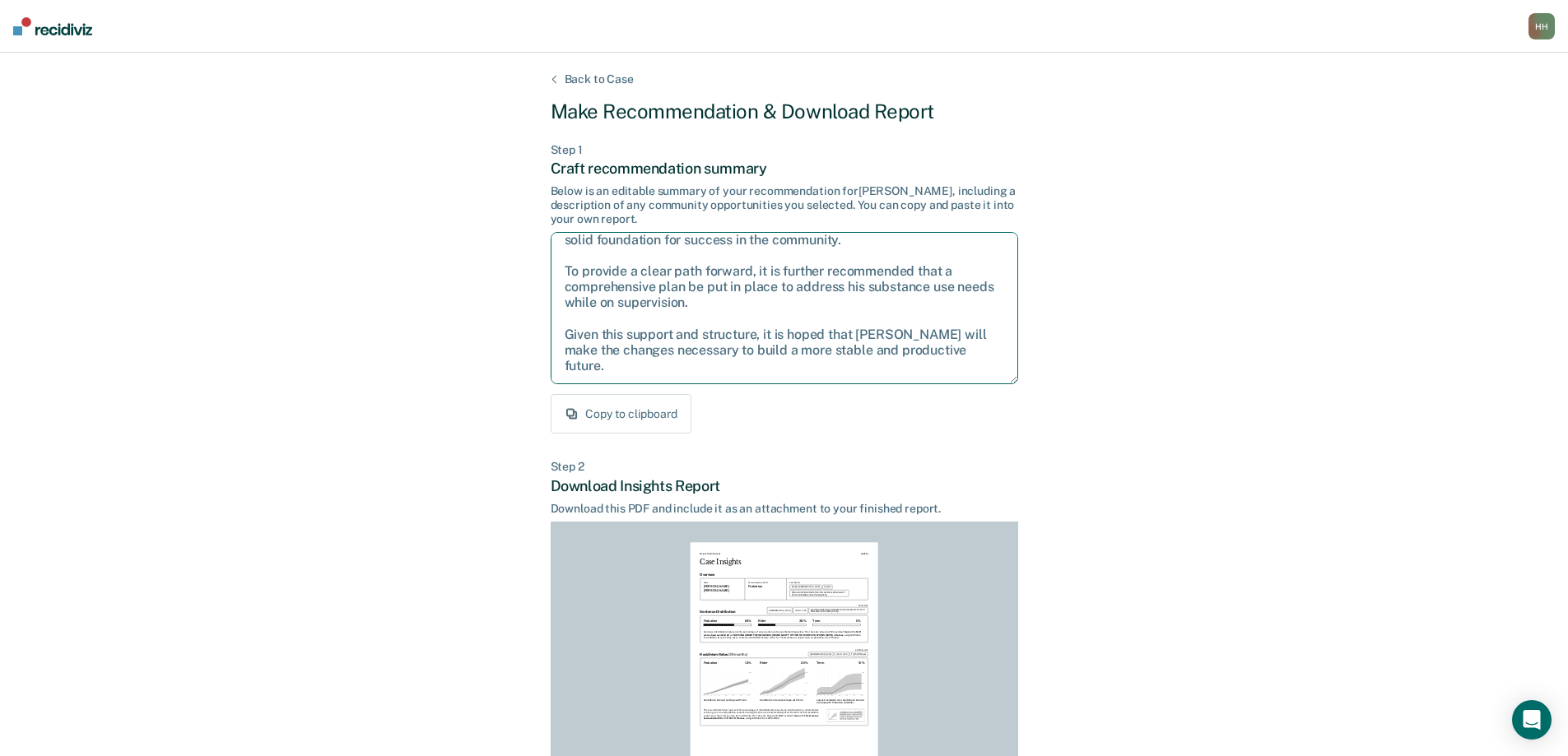
drag, startPoint x: 564, startPoint y: 250, endPoint x: 938, endPoint y: 389, distance: 399.0
click at [938, 389] on div "Step 1 Craft recommendation summary Below is an editable summary of your recomm…" at bounding box center [784, 288] width 468 height 291
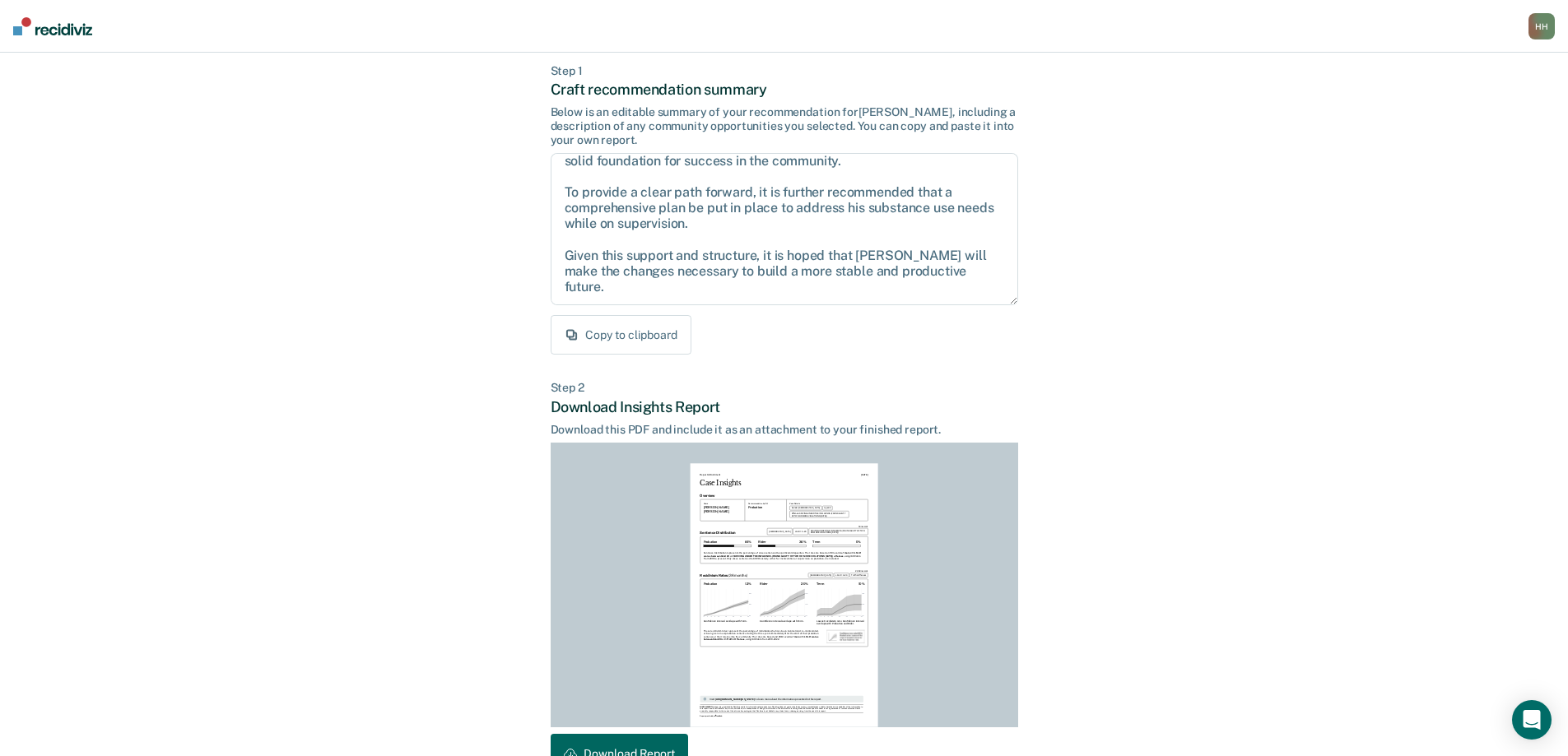
scroll to position [182, 0]
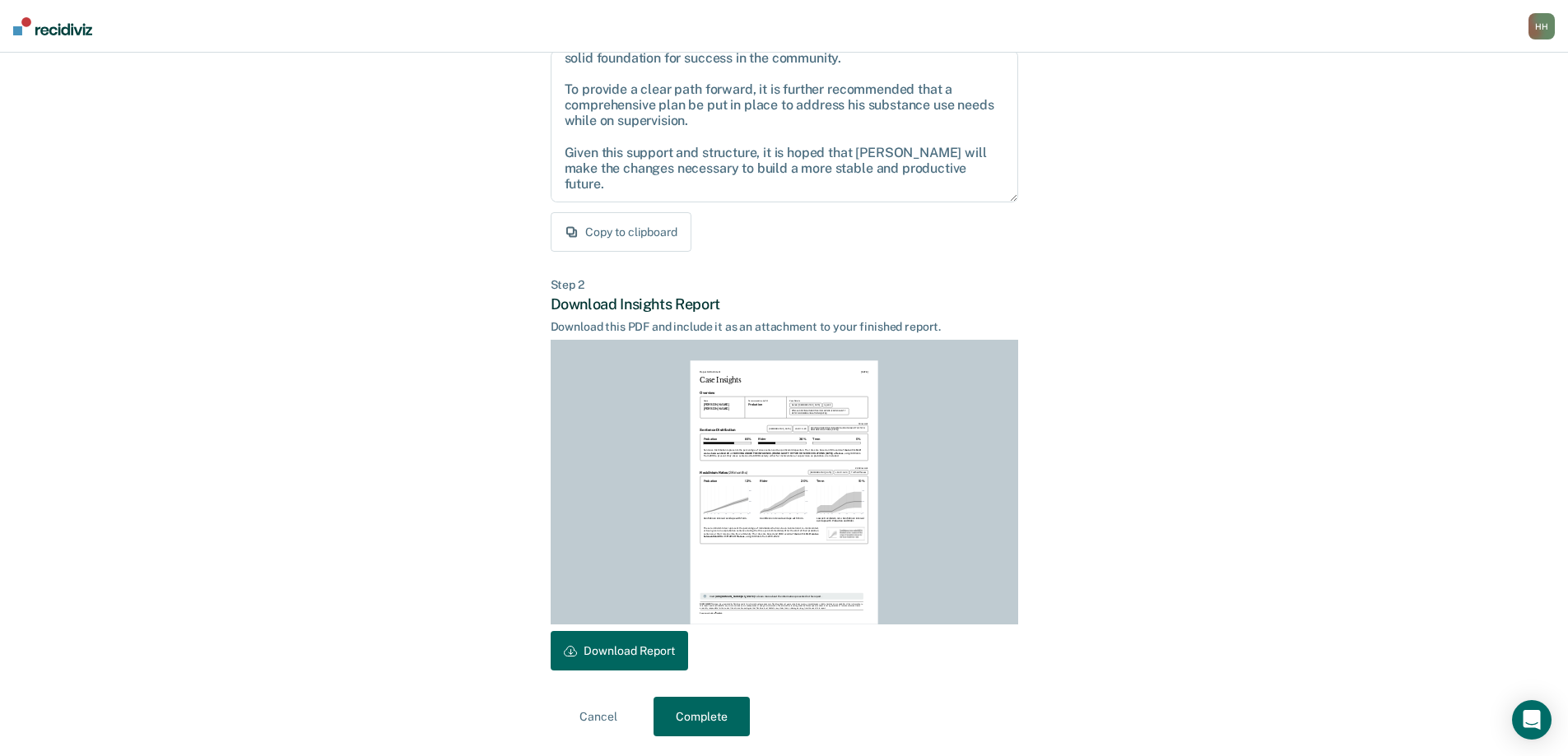
click at [638, 651] on button "Download Report" at bounding box center [619, 651] width 138 height 39
click at [711, 718] on button "Complete" at bounding box center [701, 717] width 96 height 39
